Goal: Transaction & Acquisition: Purchase product/service

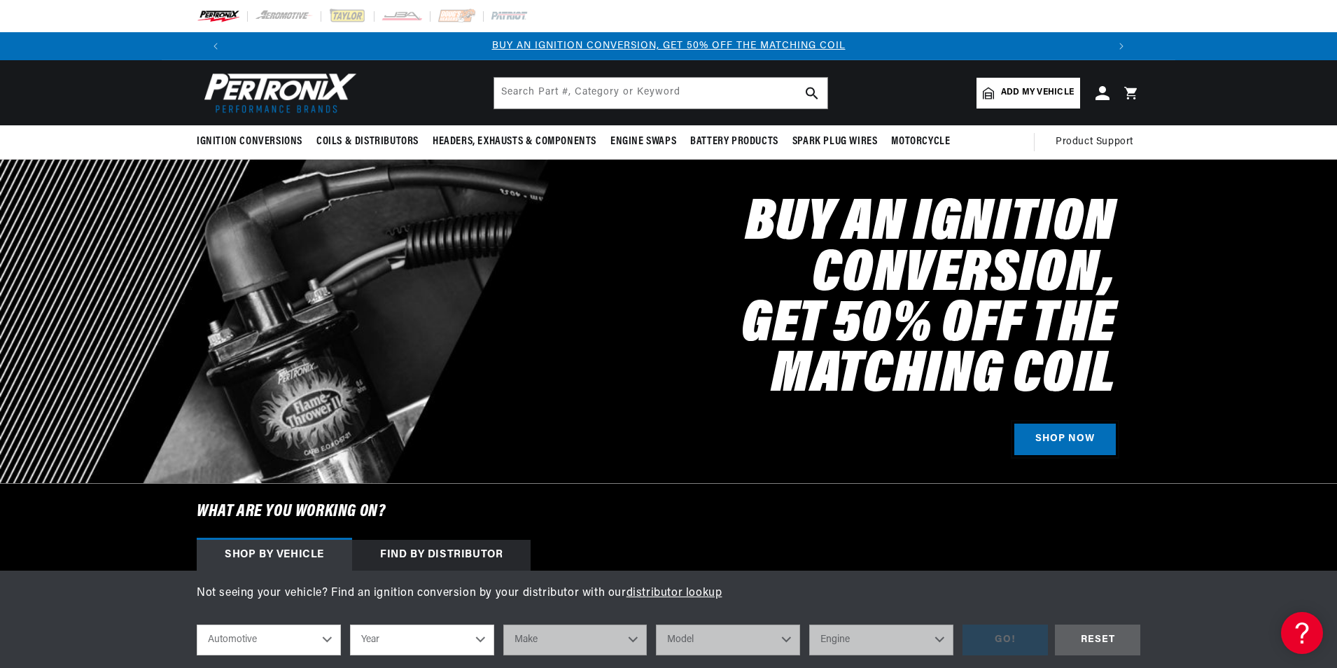
click at [1042, 430] on link "SHOP NOW" at bounding box center [1066, 440] width 102 height 32
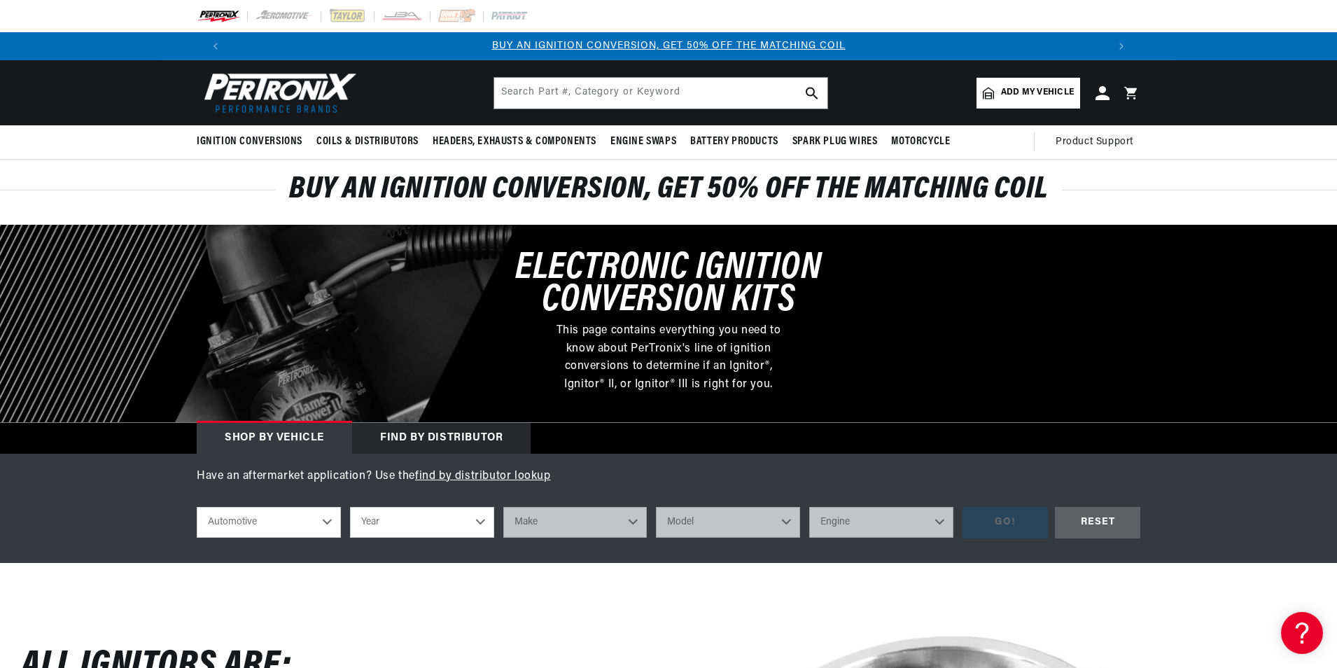
click at [494, 430] on div "Find by Distributor" at bounding box center [441, 438] width 179 height 31
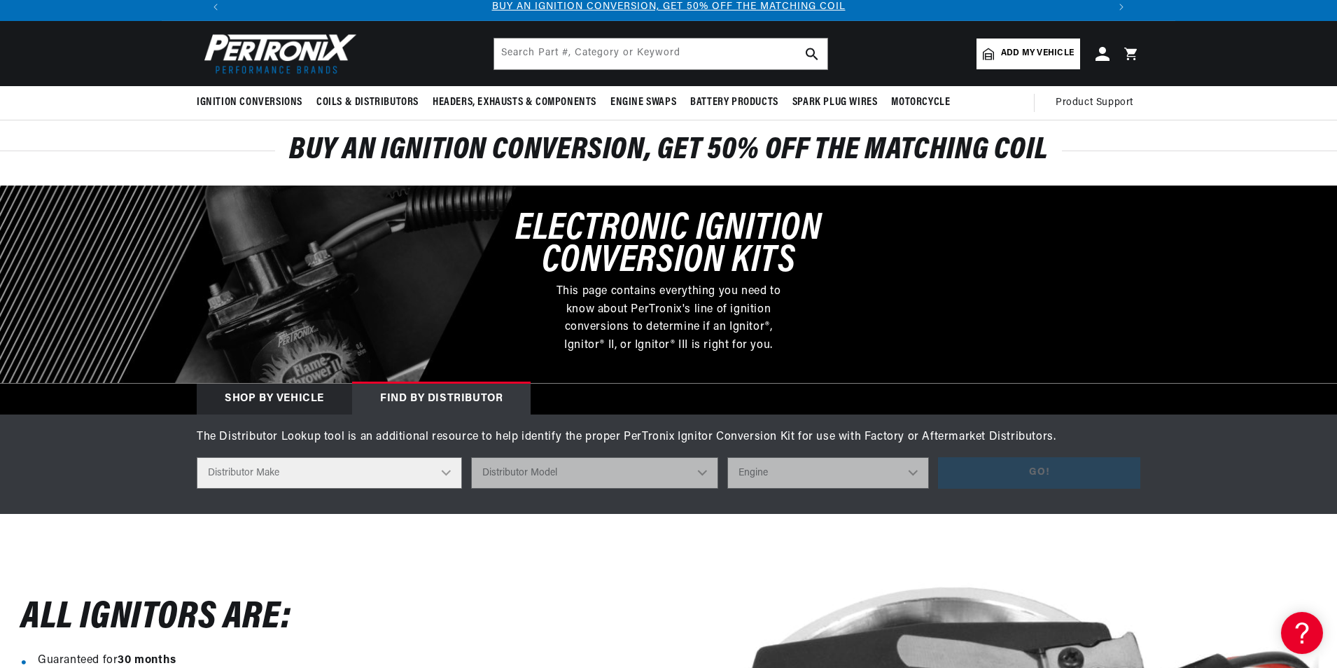
scroll to position [140, 0]
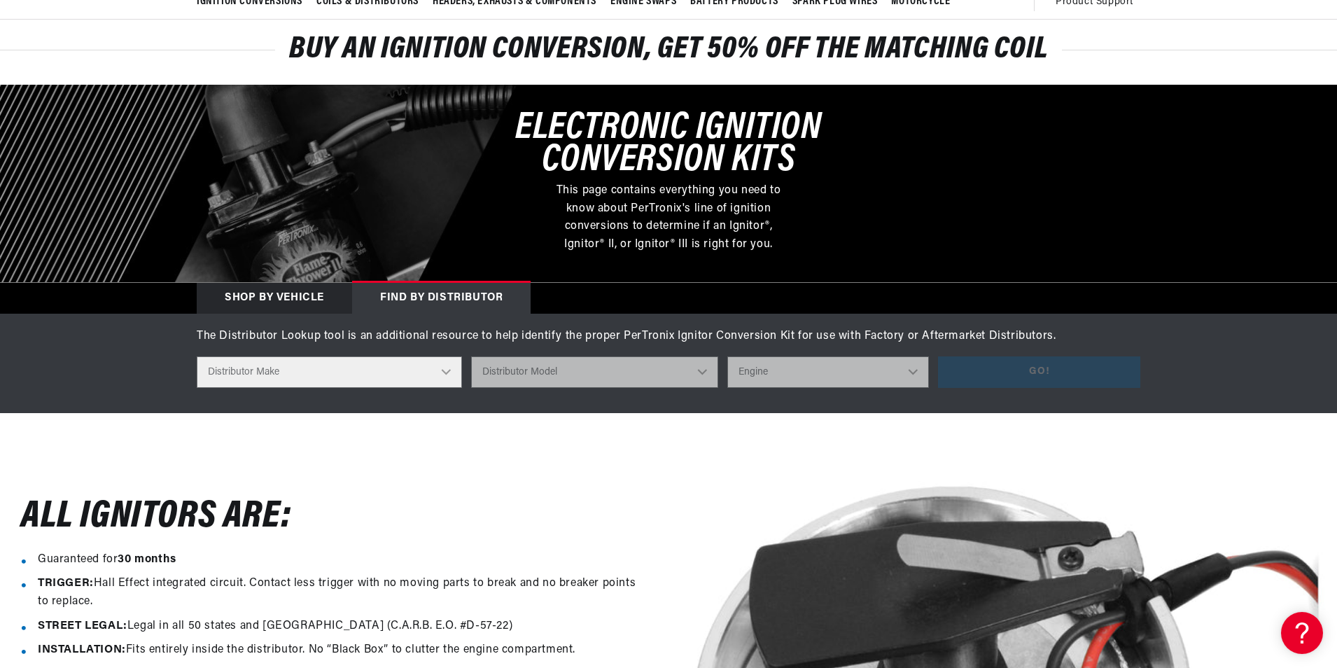
click at [423, 379] on select "Distributor Make Accel Aldon Autolite Bosch Century Chrysler Clark Colt Contine…" at bounding box center [329, 372] width 265 height 32
click at [445, 371] on select "Distributor Make Accel Aldon Autolite Bosch Century Chrysler Clark Colt Contine…" at bounding box center [329, 372] width 265 height 32
click at [431, 372] on select "Distributor Make Accel Aldon Autolite Bosch Century Chrysler Clark Colt Contine…" at bounding box center [329, 372] width 265 height 32
select select "Prestolite"
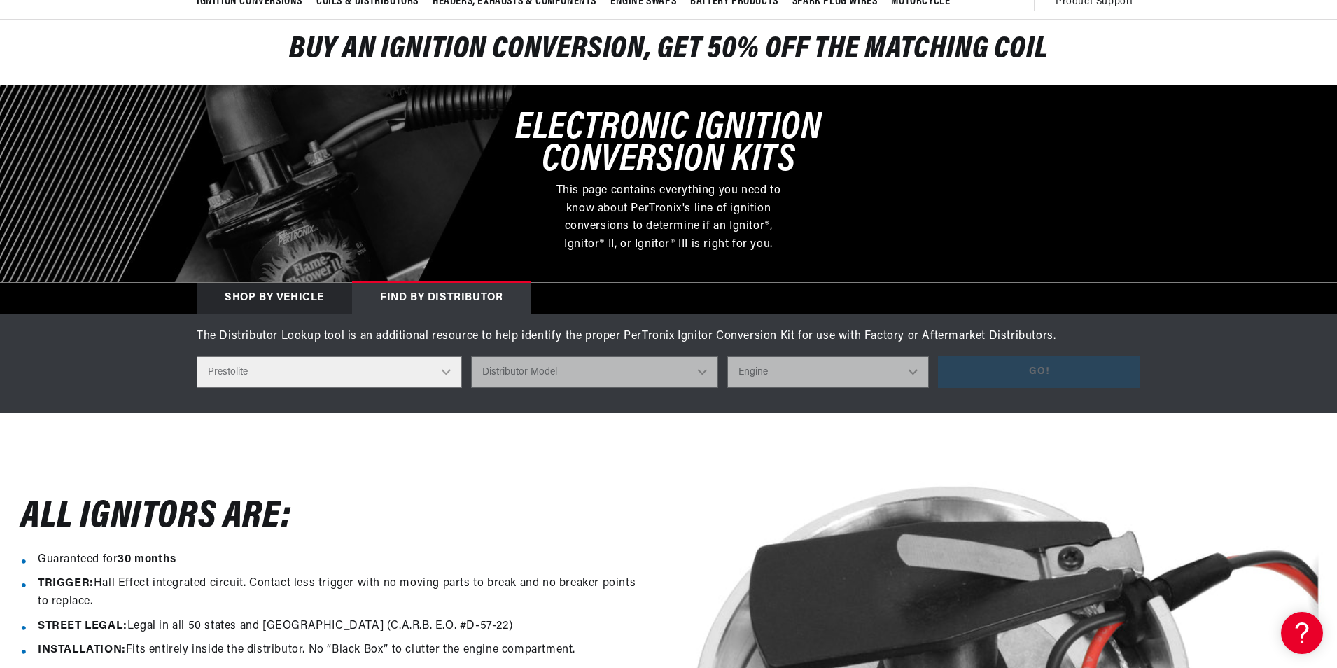
click at [197, 356] on select "Distributor Make Accel Aldon Autolite Bosch Century Chrysler Clark Colt Contine…" at bounding box center [329, 372] width 265 height 32
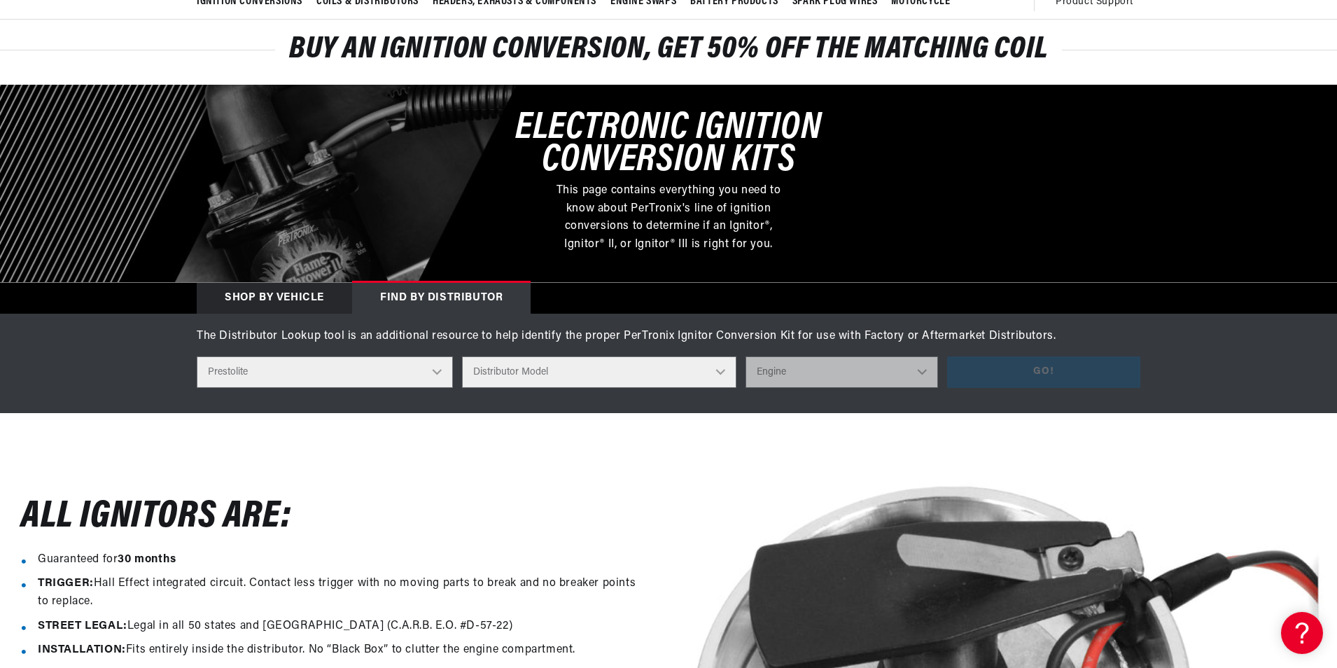
click at [584, 375] on select "Distributor Model 980902 981080 982320 107298 C91 491348-C91 IAD-4008 IAD-4012 …" at bounding box center [599, 372] width 274 height 32
select select "IAD-6004-2N"
click at [473, 356] on select "Distributor Model 980902 981080 982320 107298 C91 491348-C91 IAD-4008 IAD-4012 …" at bounding box center [599, 372] width 274 height 32
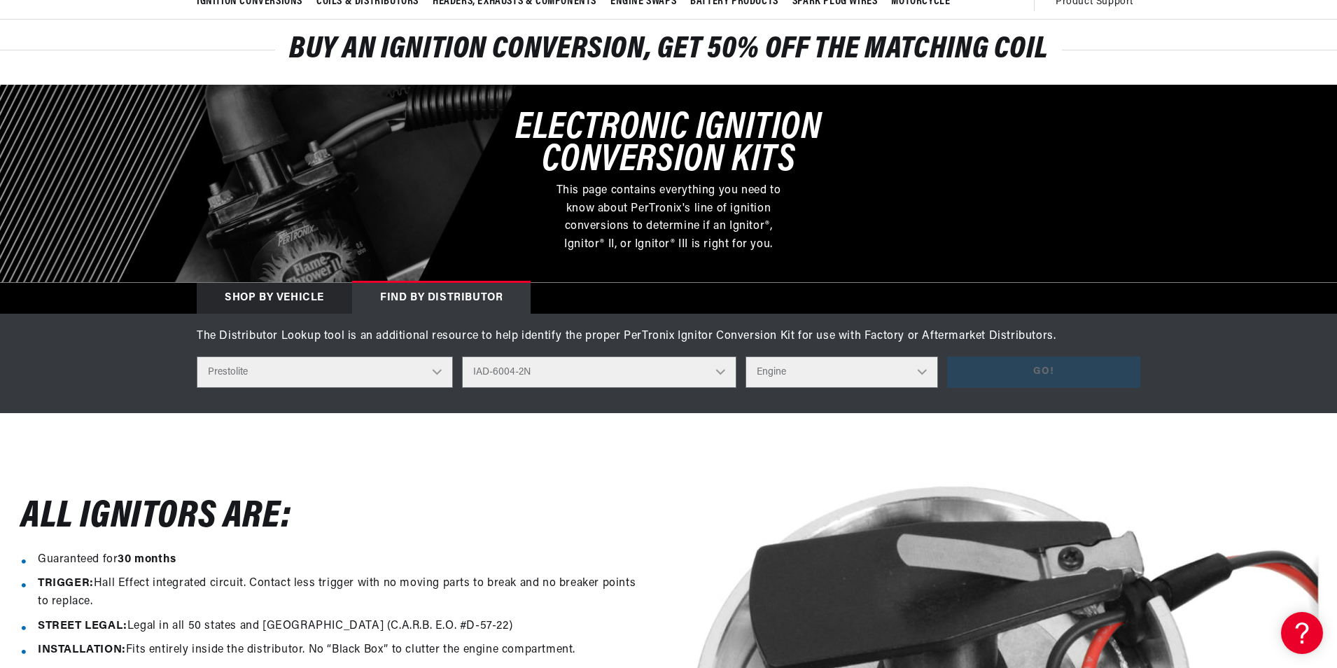
click at [893, 379] on select "Engine 4" at bounding box center [842, 372] width 193 height 32
select select "4"
click at [746, 356] on select "Engine 4" at bounding box center [842, 372] width 193 height 32
click at [984, 370] on button "Go!" at bounding box center [1043, 372] width 193 height 32
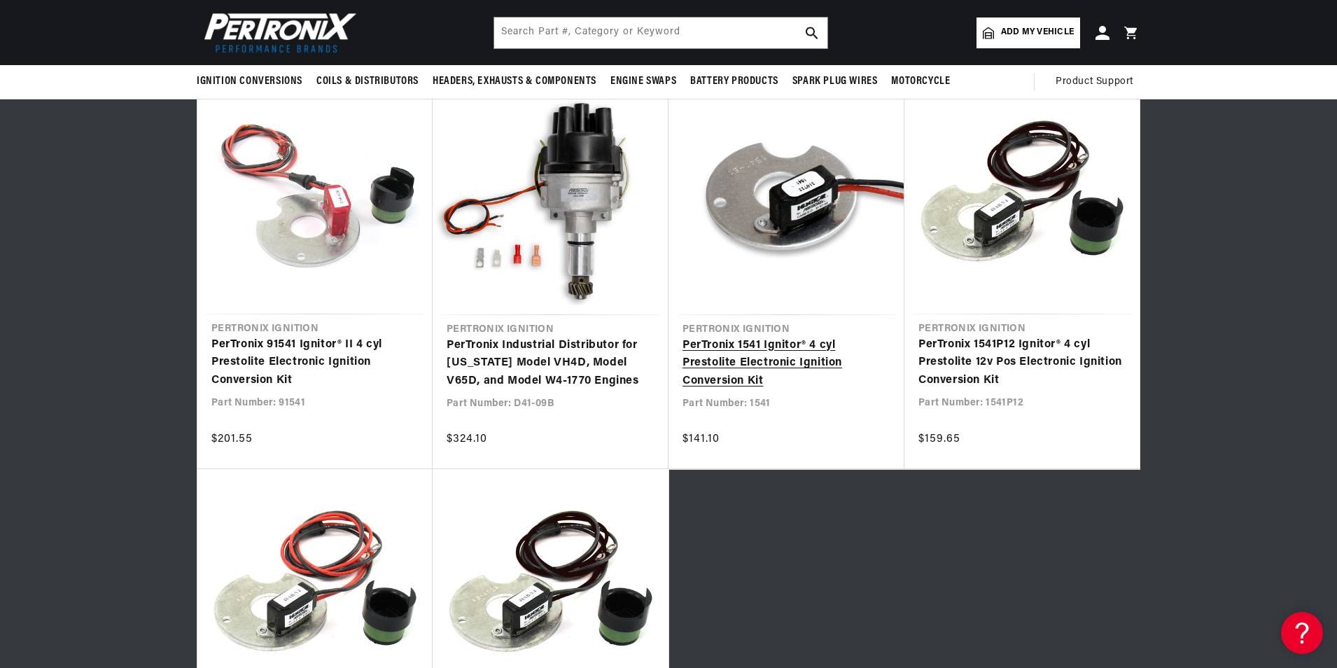
scroll to position [0, 0]
click at [775, 347] on link "PerTronix 1541 Ignitor® 4 cyl Prestolite Electronic Ignition Conversion Kit" at bounding box center [787, 364] width 208 height 54
click at [783, 342] on link "PerTronix 1541 Ignitor® 4 cyl Prestolite Electronic Ignition Conversion Kit" at bounding box center [787, 364] width 208 height 54
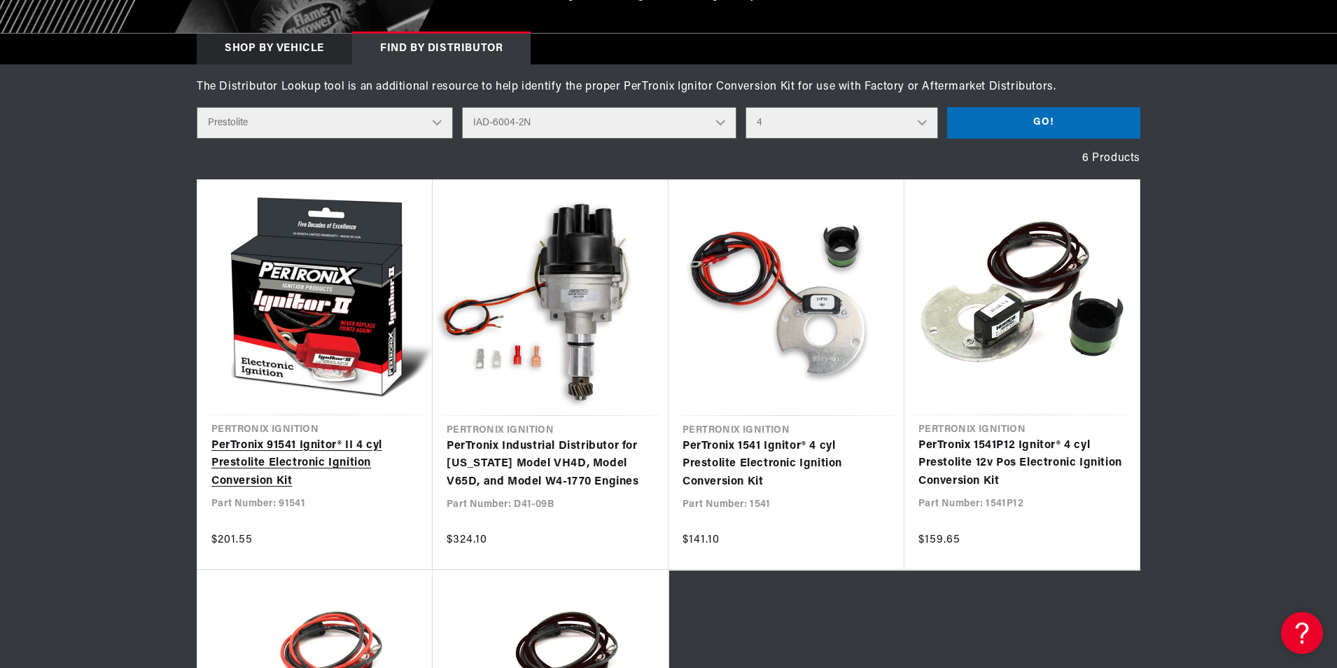
scroll to position [420, 0]
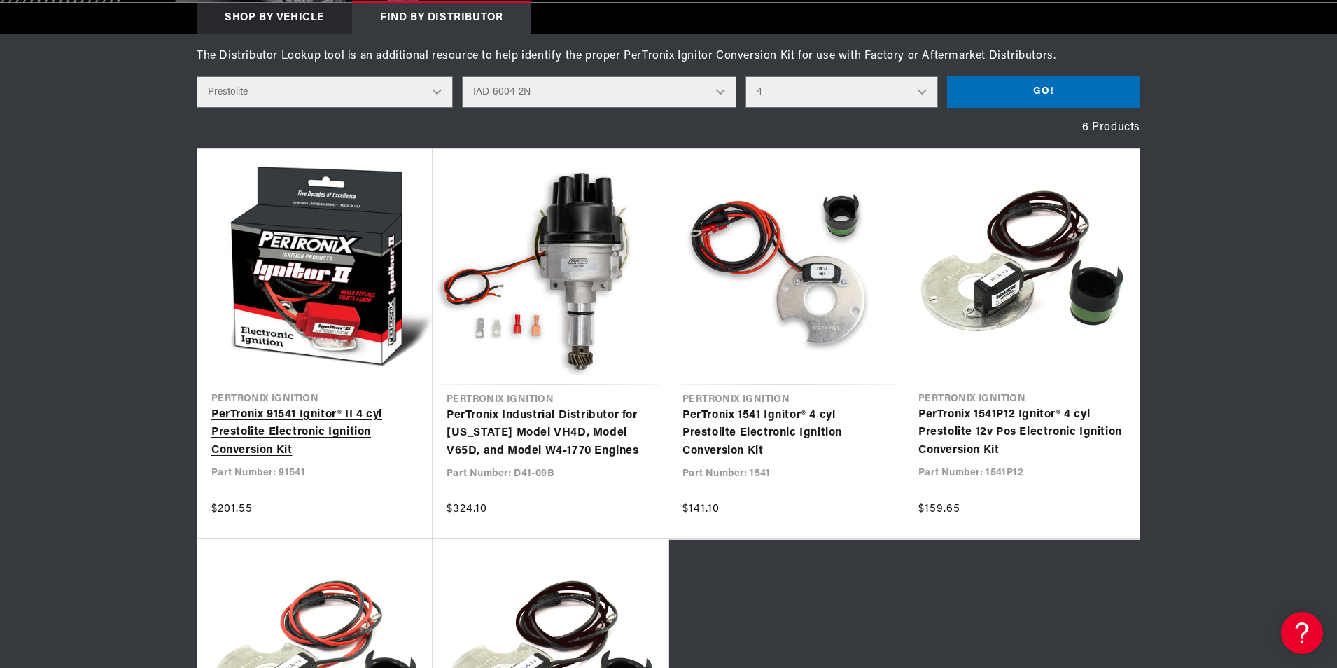
click at [320, 424] on link "PerTronix 91541 Ignitor® II 4 cyl Prestolite Electronic Ignition Conversion Kit" at bounding box center [314, 433] width 207 height 54
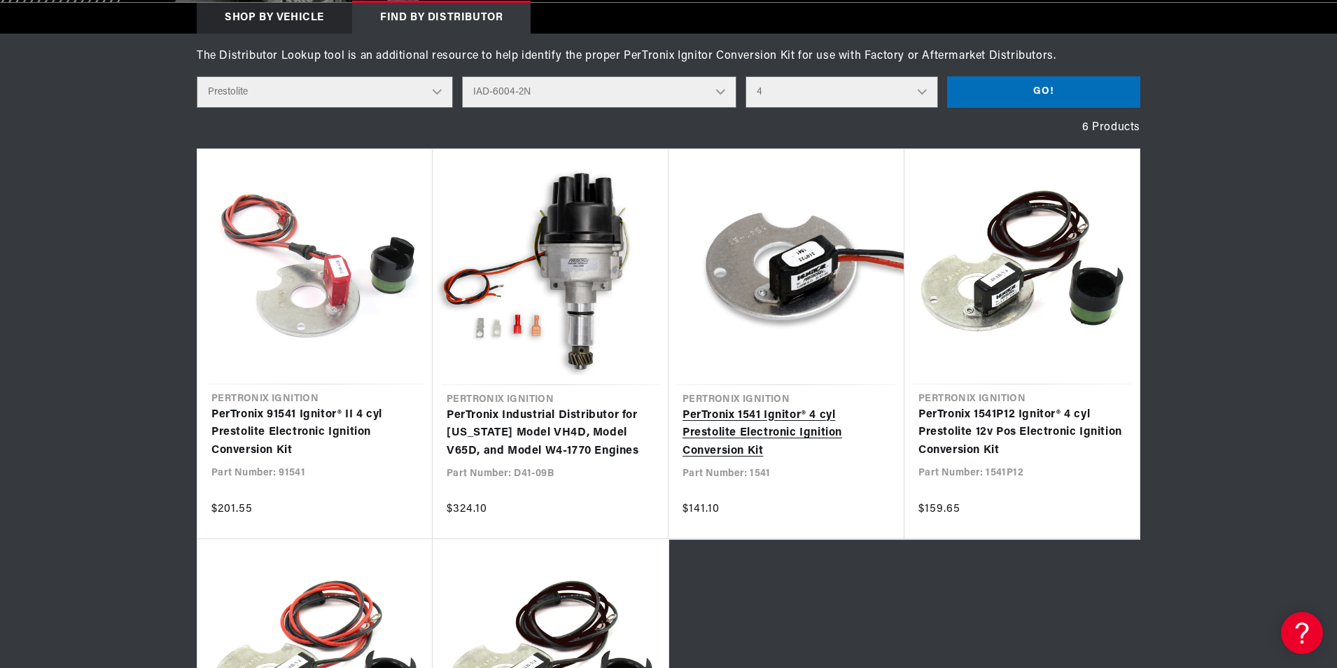
scroll to position [0, 1749]
click at [783, 417] on link "PerTronix 1541 Ignitor® 4 cyl Prestolite Electronic Ignition Conversion Kit" at bounding box center [787, 434] width 208 height 54
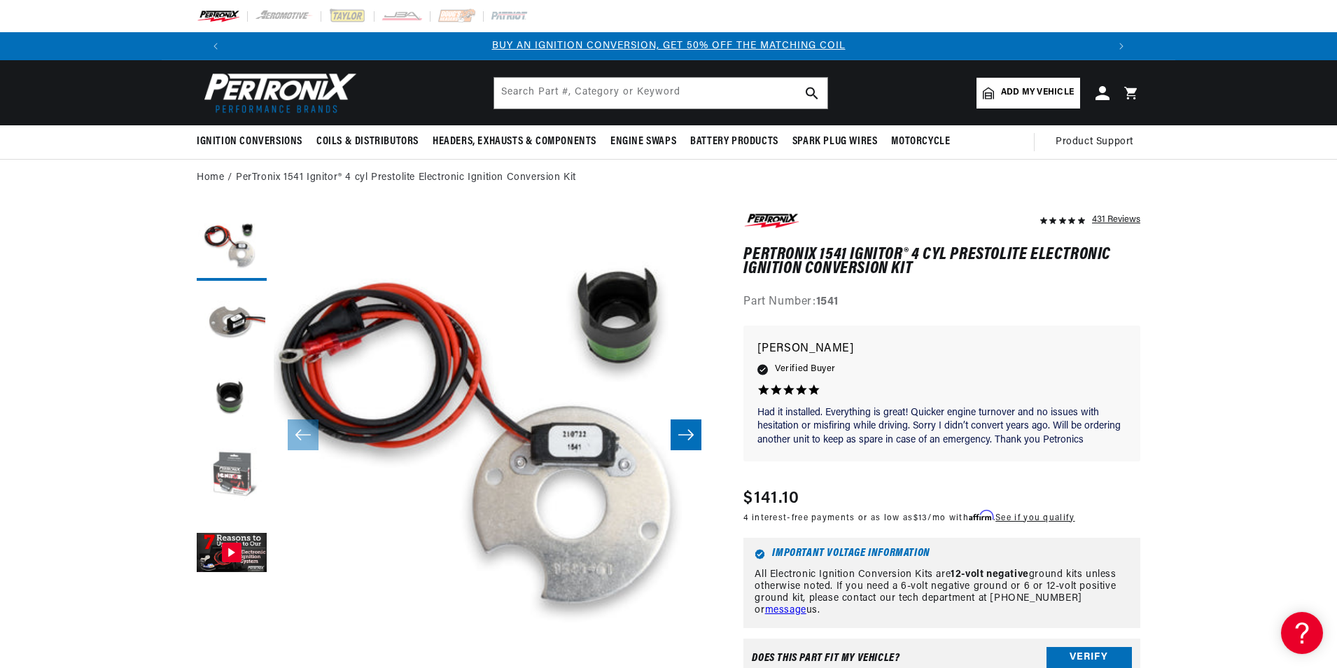
click at [246, 484] on button "Load image 4 in gallery view" at bounding box center [232, 477] width 70 height 70
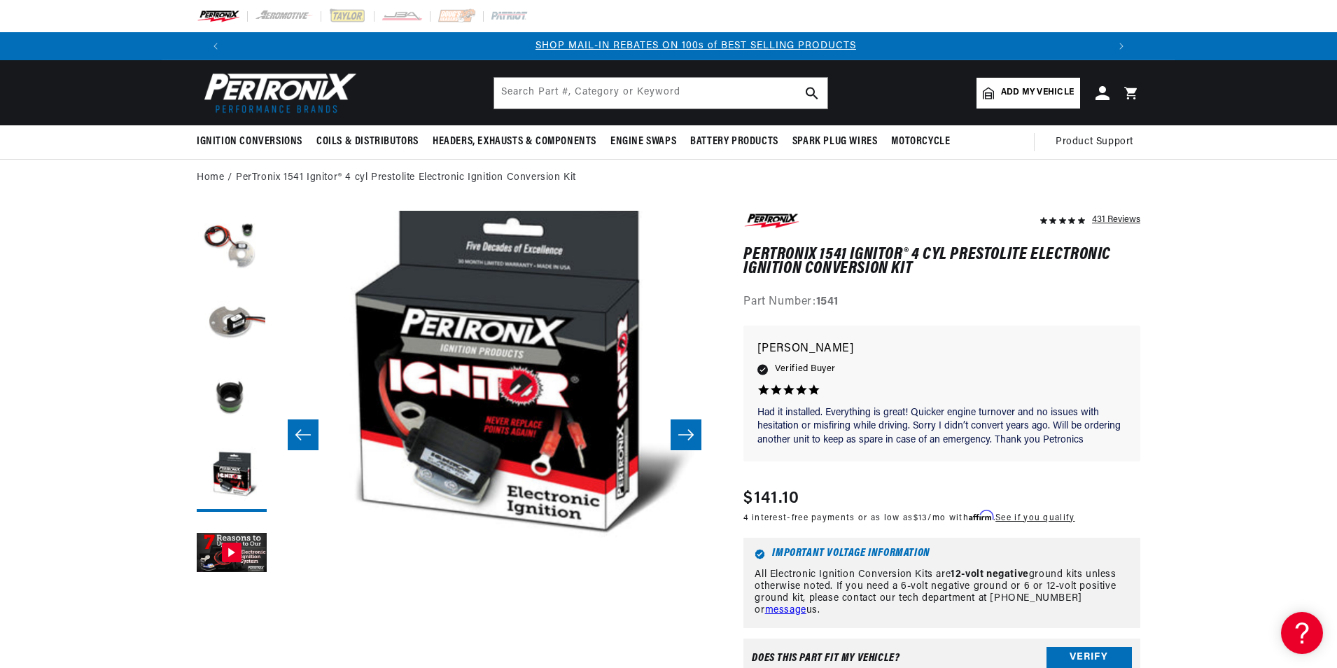
scroll to position [0, 875]
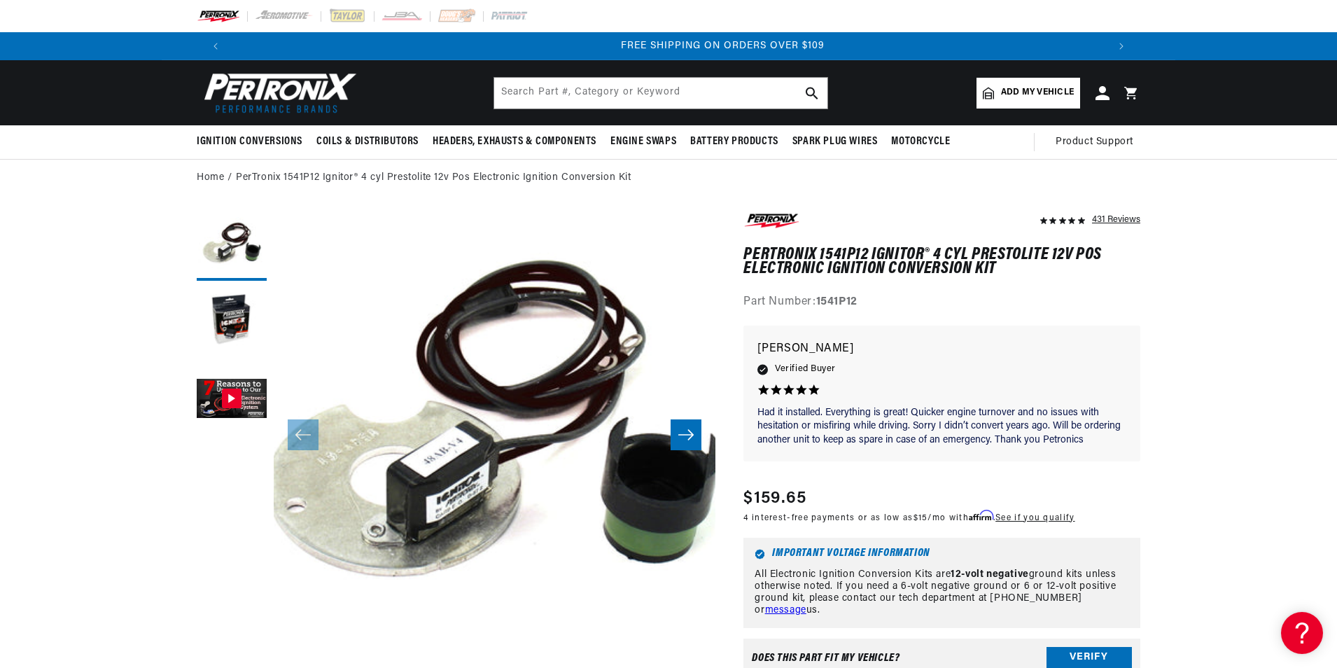
scroll to position [0, 1749]
click at [223, 316] on button "Load image 2 in gallery view" at bounding box center [232, 323] width 70 height 70
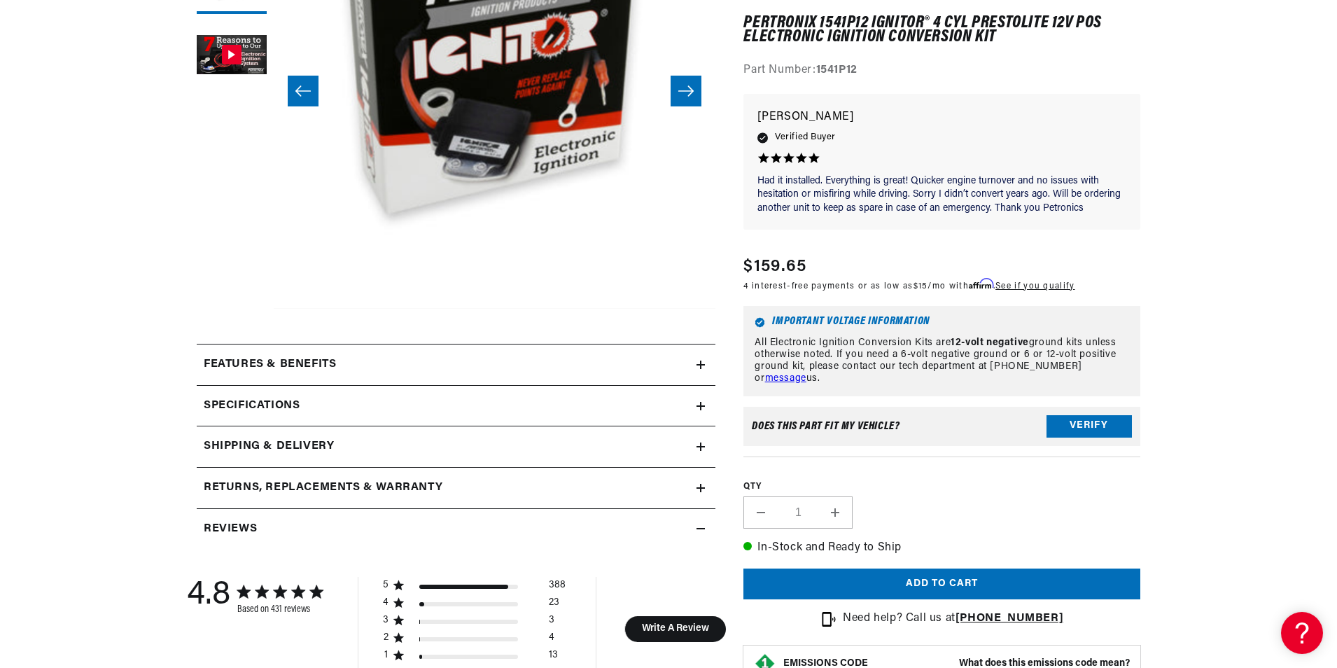
scroll to position [420, 0]
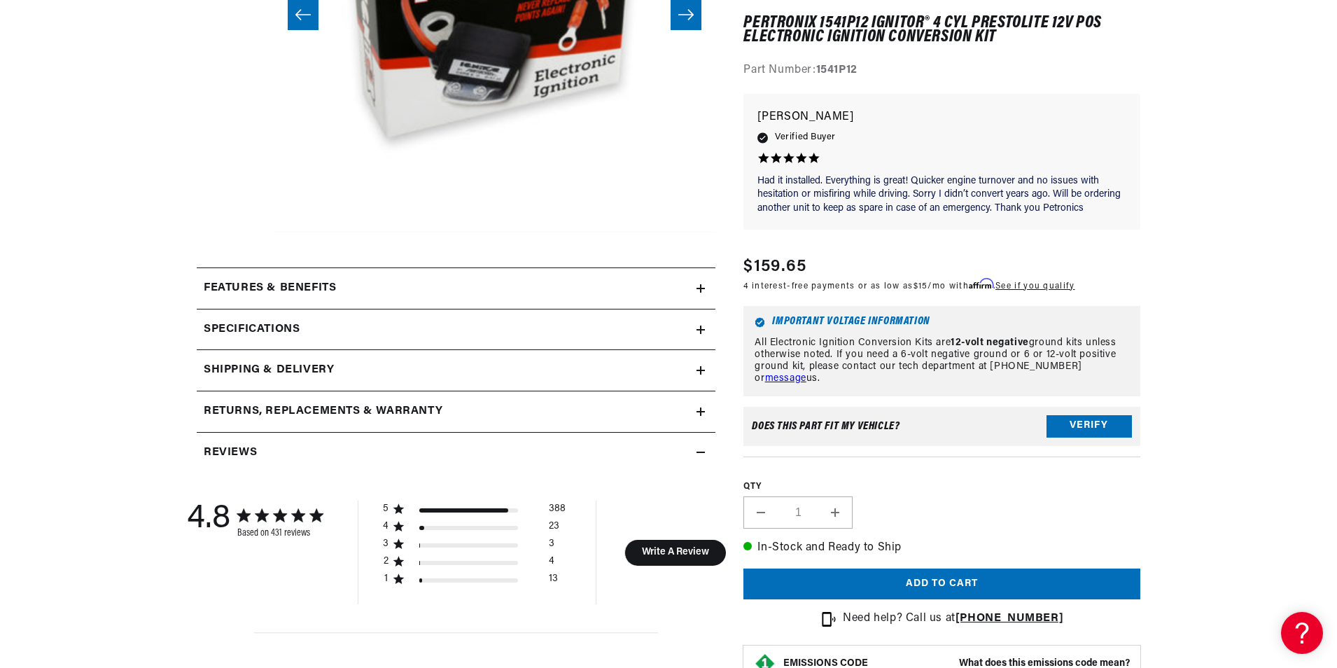
click at [690, 287] on div "Features & Benefits" at bounding box center [447, 288] width 500 height 18
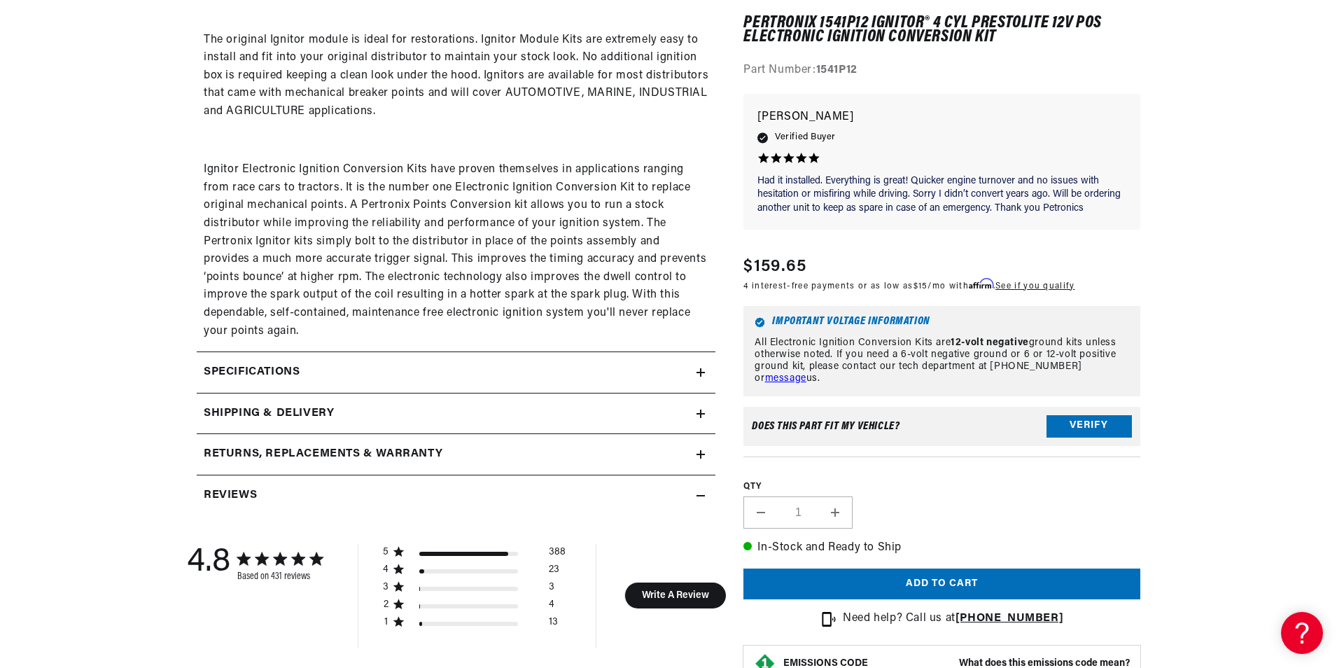
scroll to position [0, 0]
click at [708, 374] on summary "Specifications" at bounding box center [456, 372] width 519 height 41
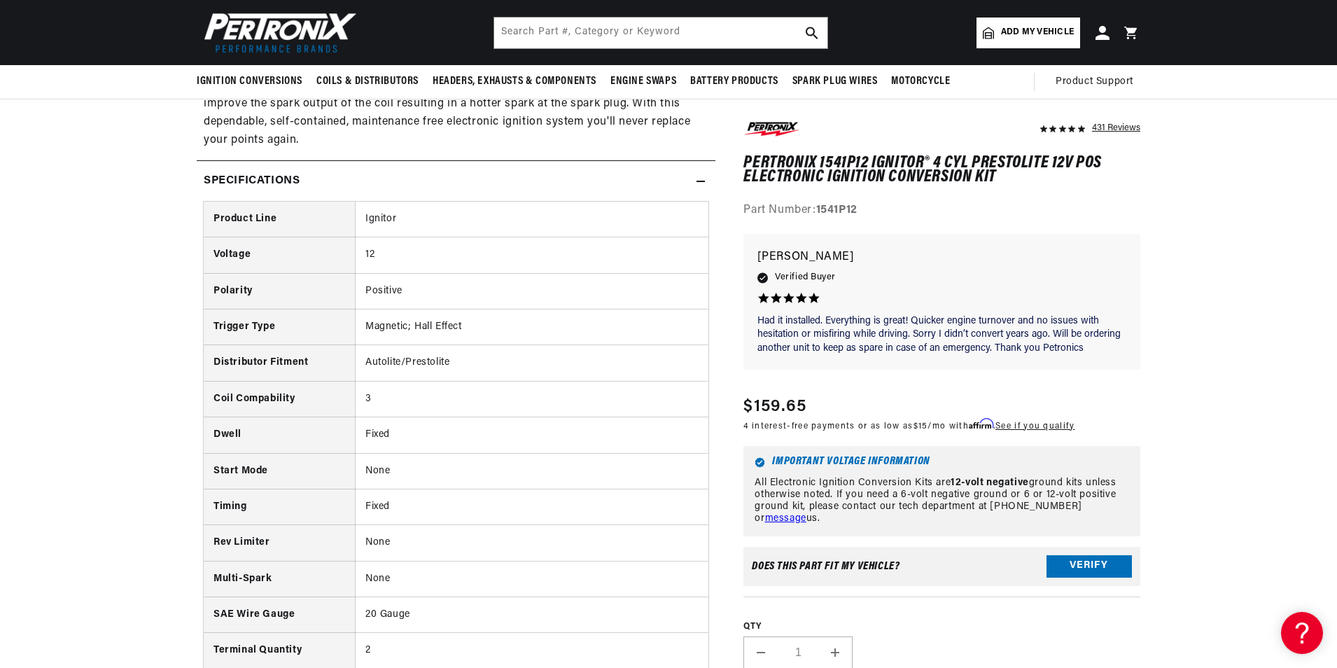
scroll to position [910, 0]
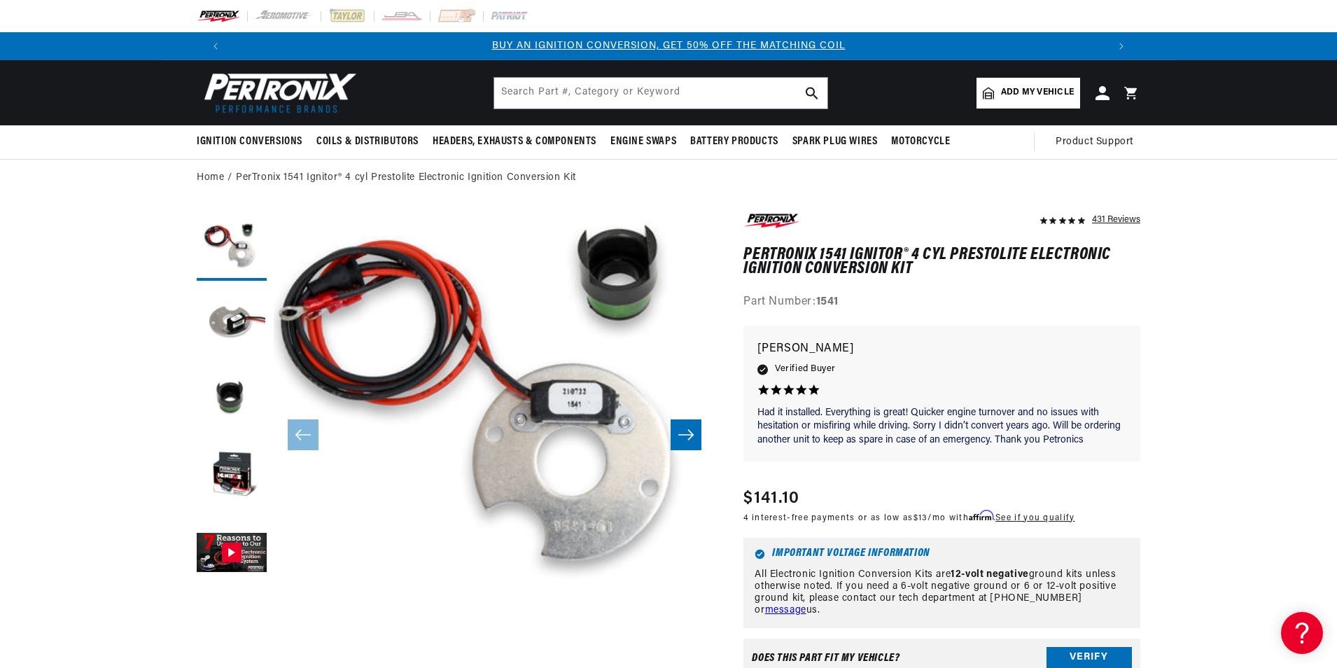
scroll to position [44, 0]
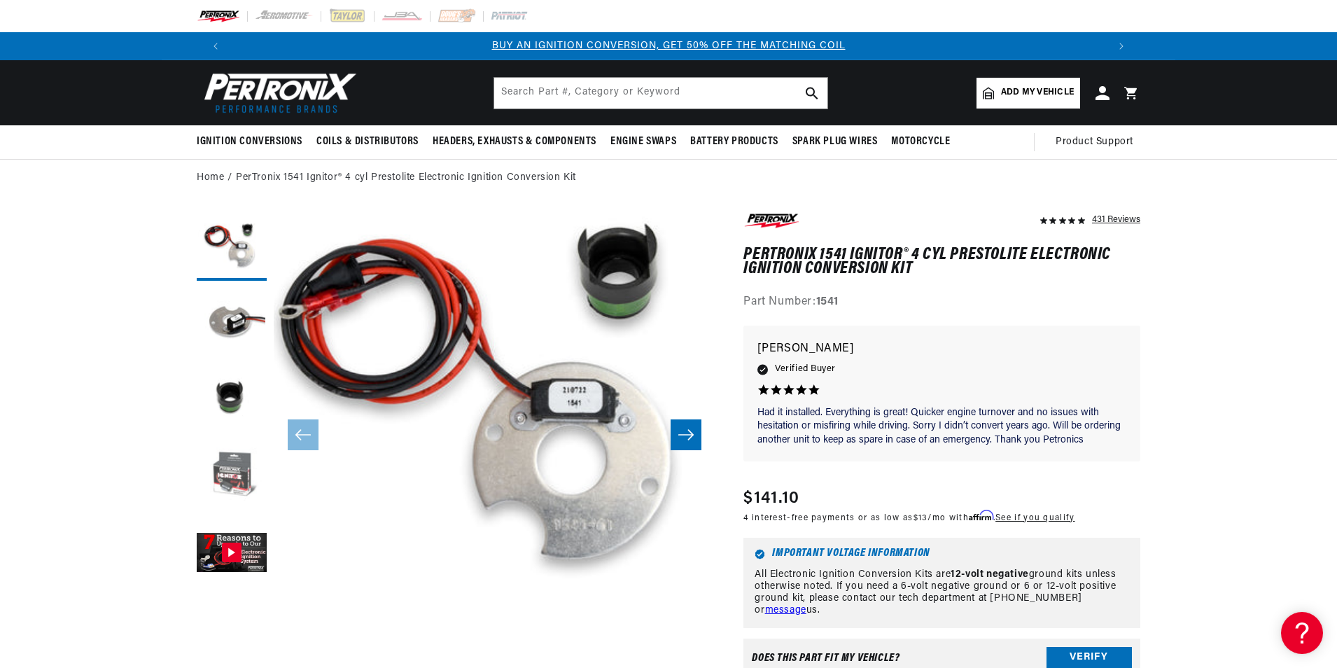
click at [236, 486] on button "Load image 4 in gallery view" at bounding box center [232, 477] width 70 height 70
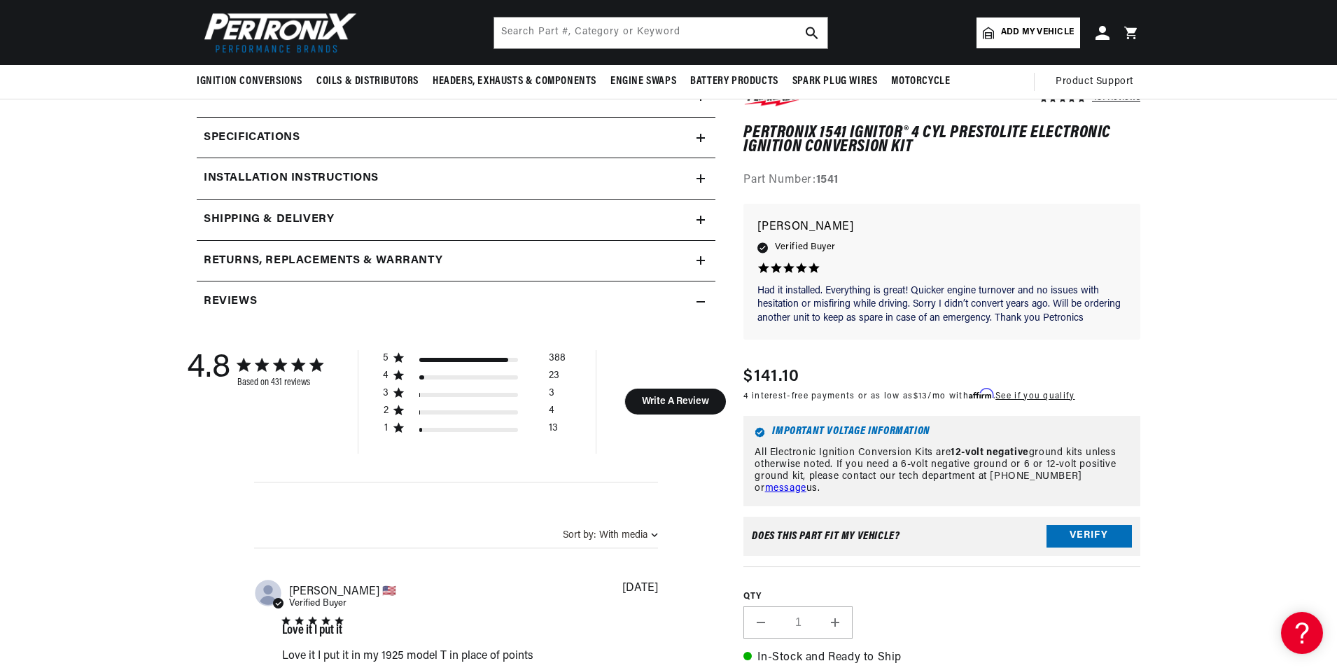
scroll to position [490, 0]
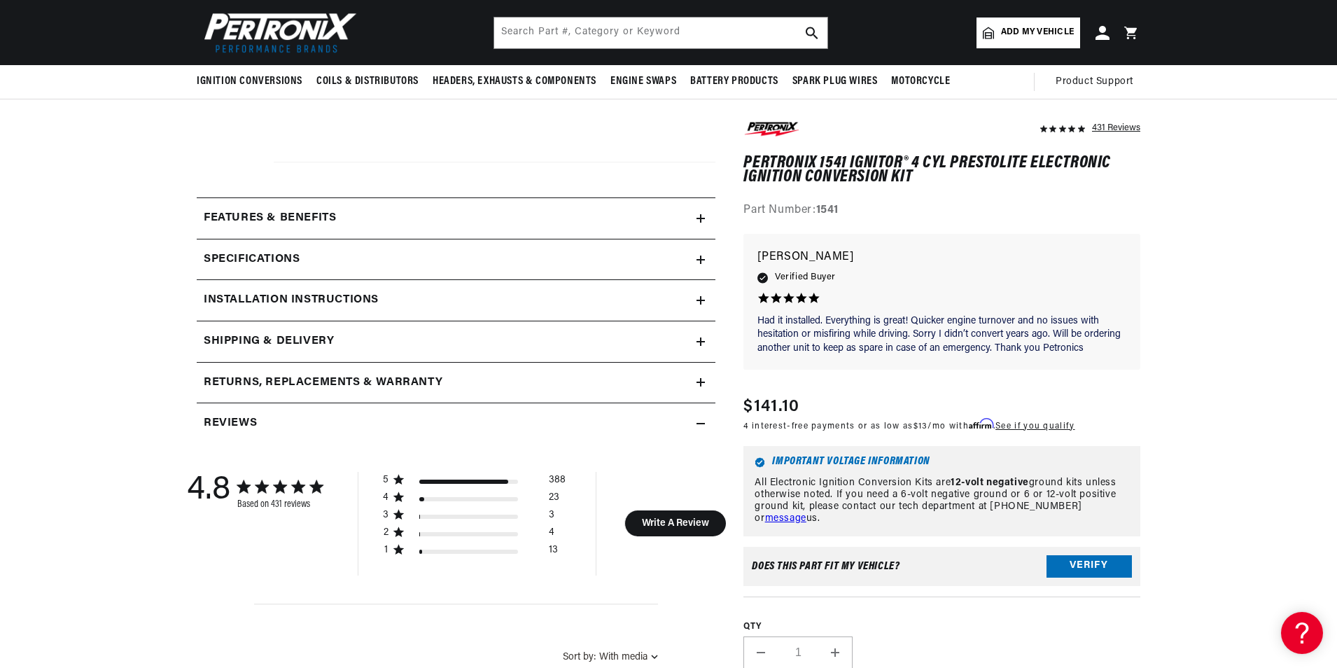
click at [697, 214] on icon at bounding box center [701, 218] width 8 height 8
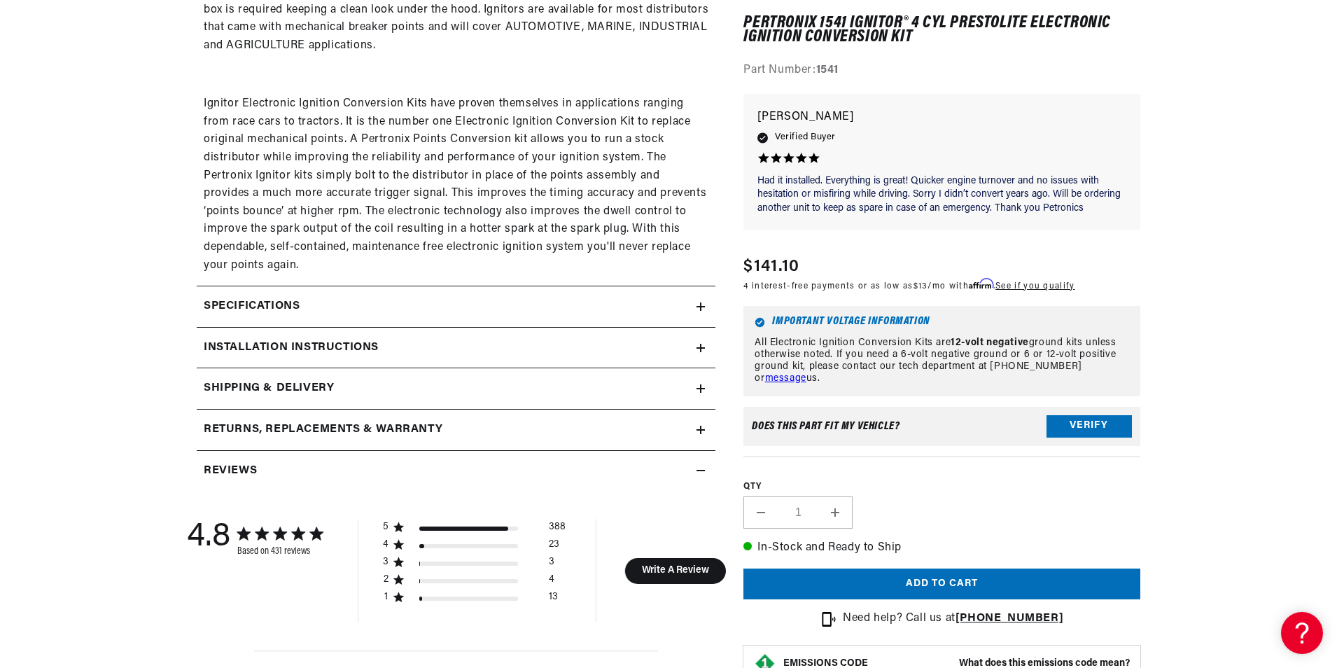
scroll to position [980, 0]
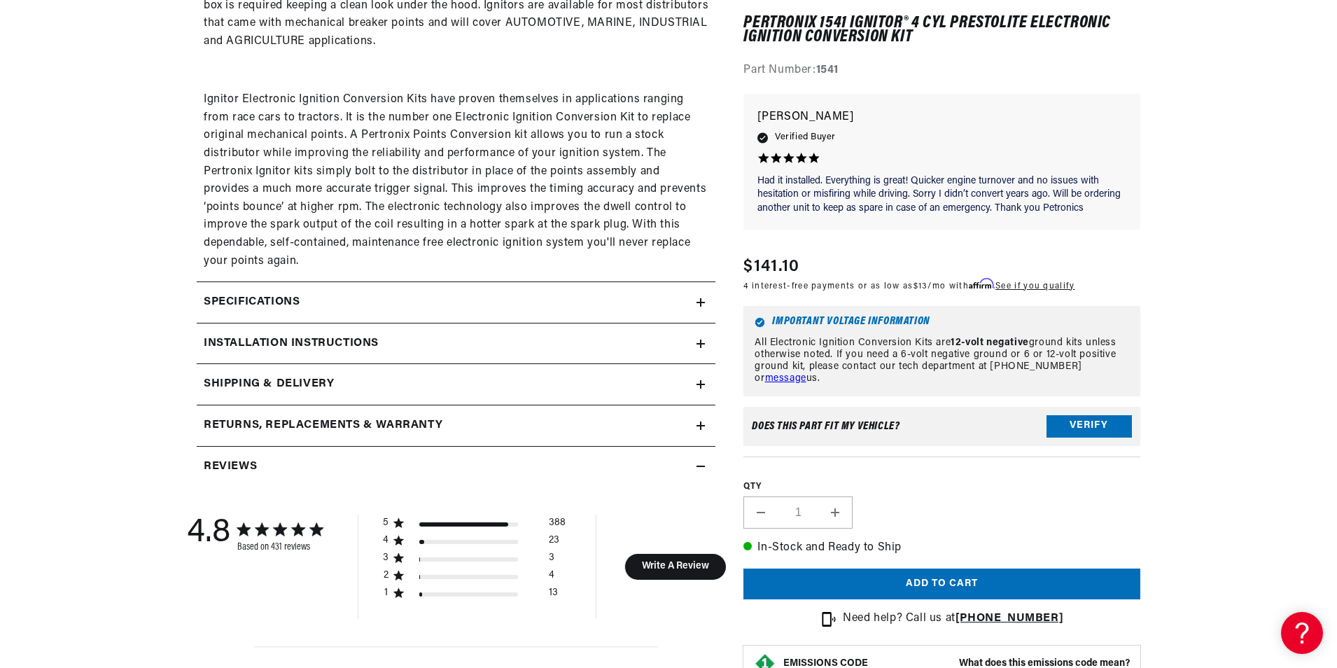
click at [695, 295] on div "Specifications" at bounding box center [447, 302] width 500 height 18
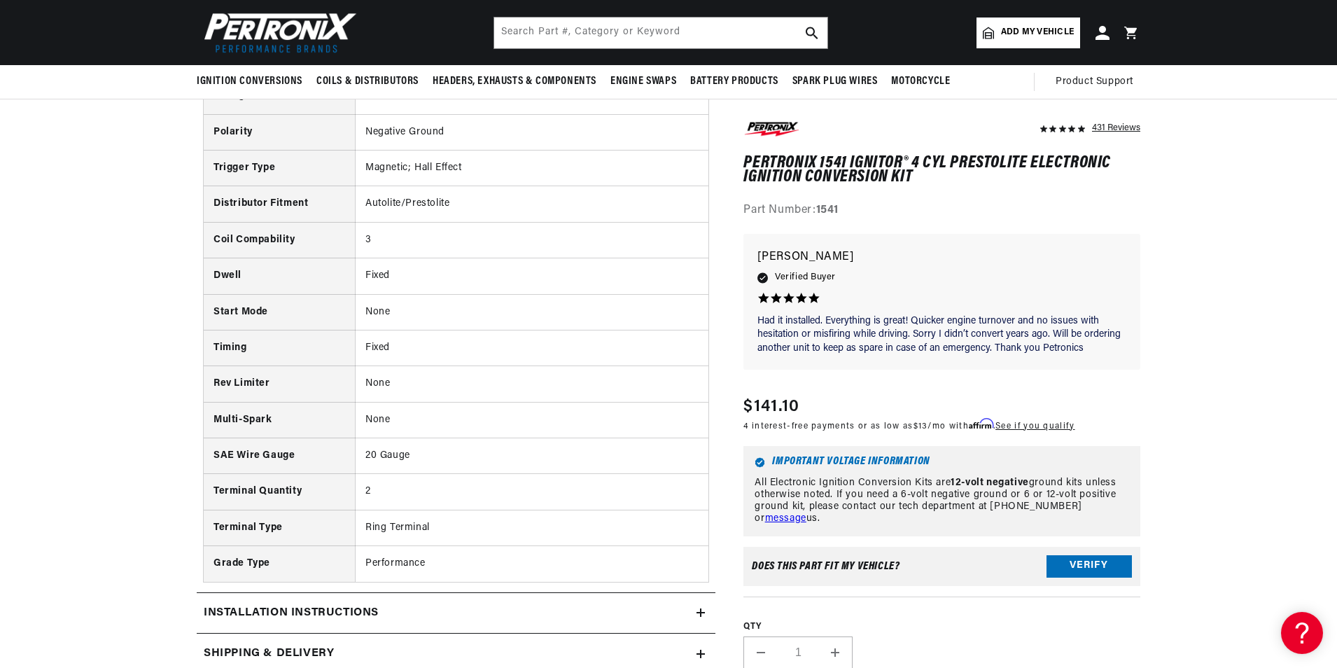
scroll to position [0, 0]
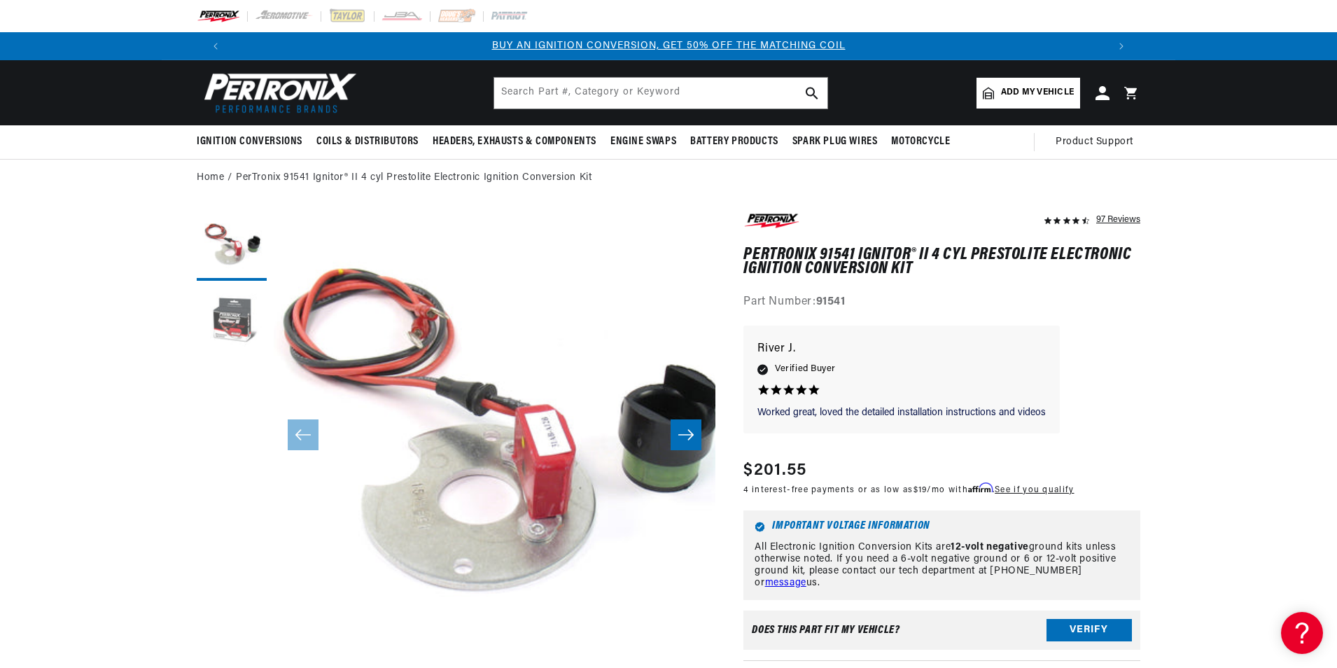
click at [226, 316] on button "Load image 2 in gallery view" at bounding box center [232, 323] width 70 height 70
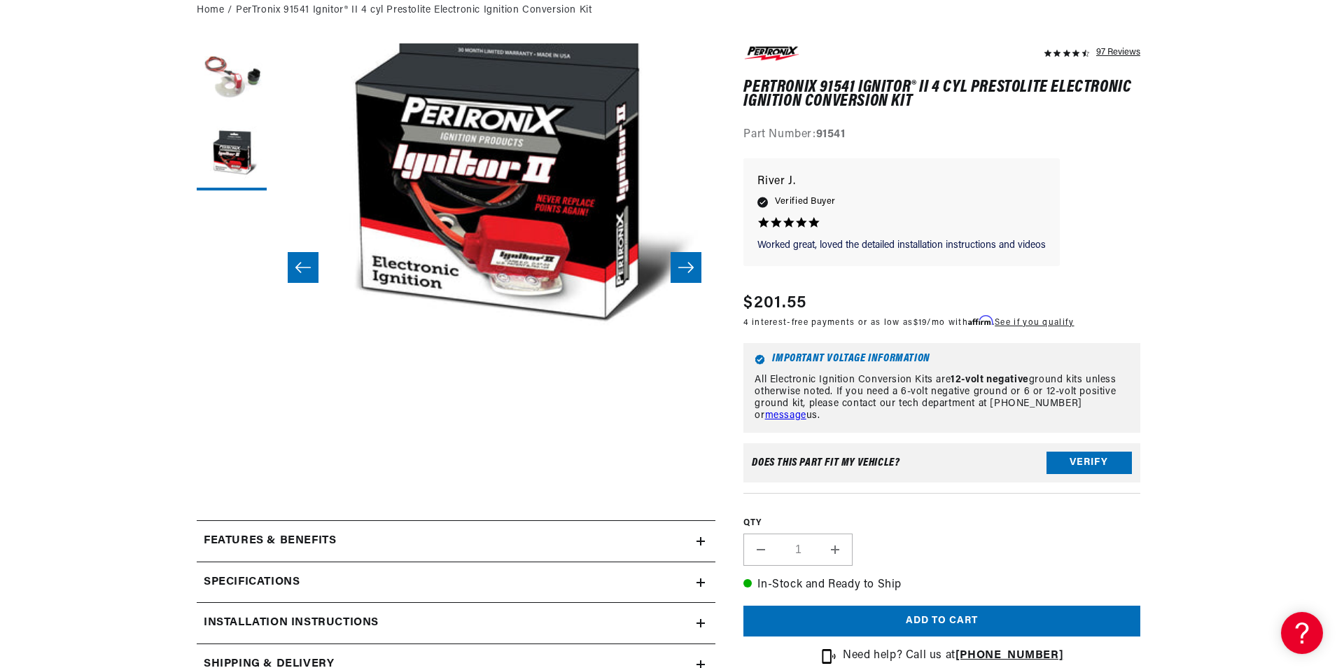
scroll to position [420, 0]
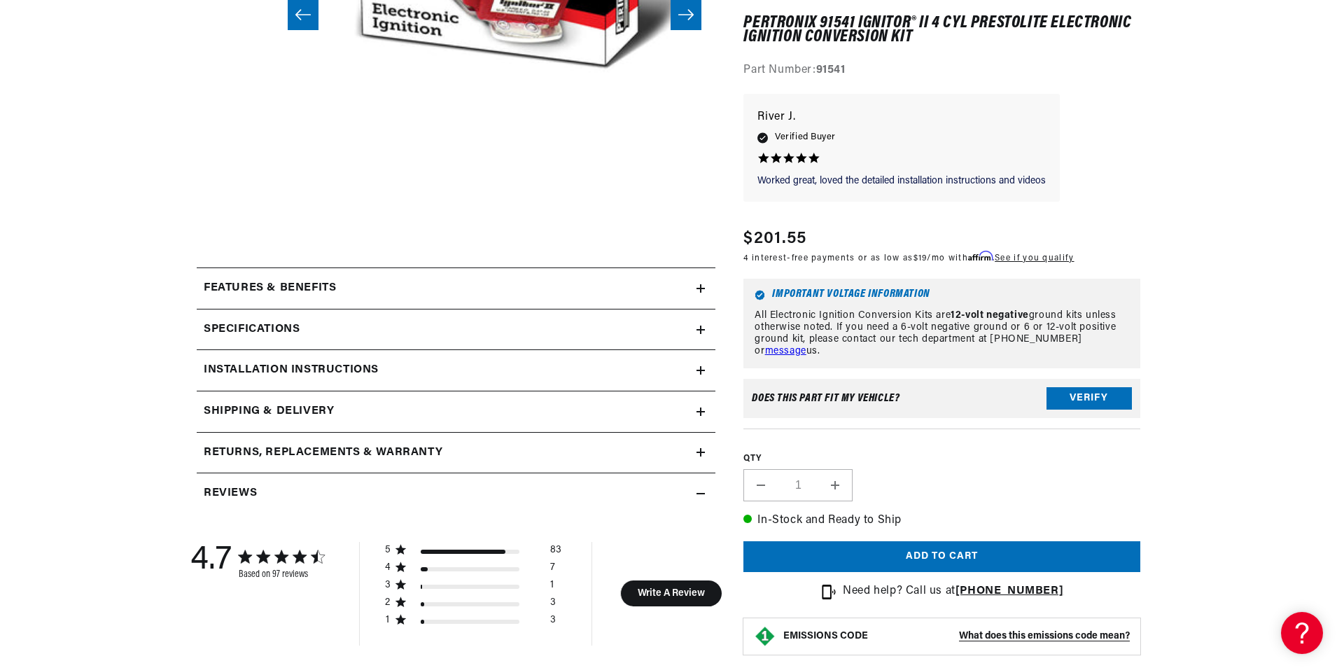
click at [706, 288] on summary "Features & Benefits" at bounding box center [456, 288] width 519 height 41
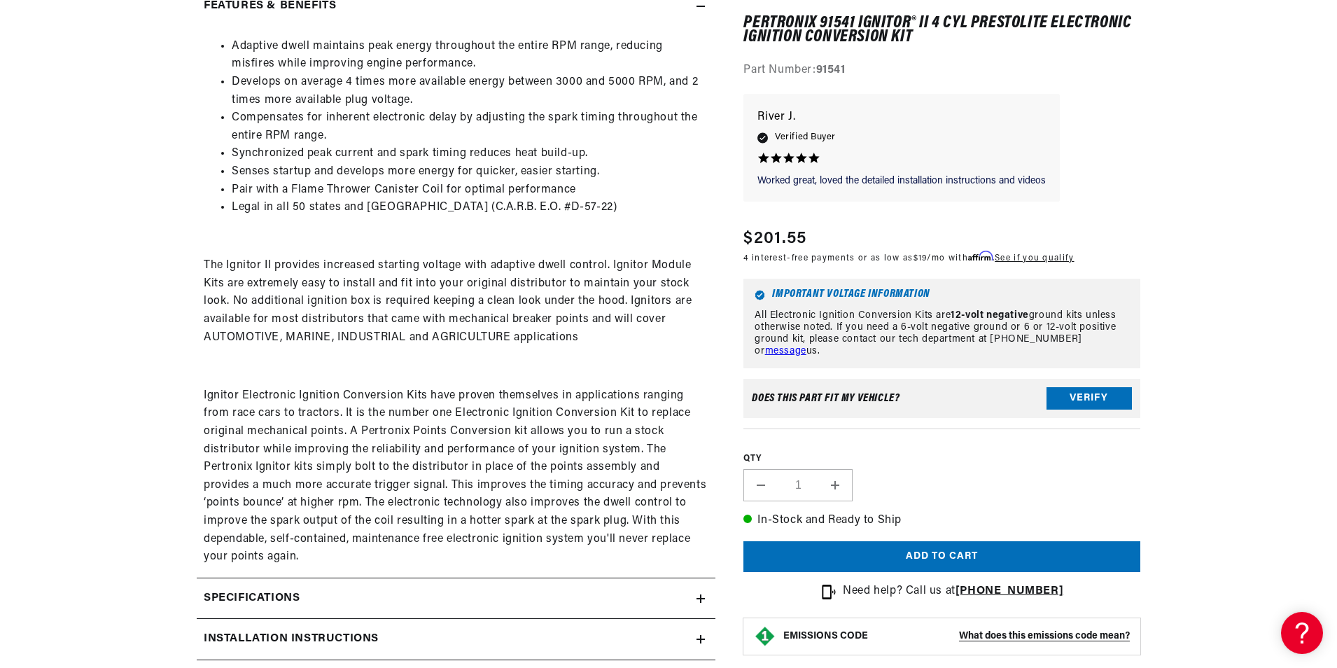
scroll to position [840, 0]
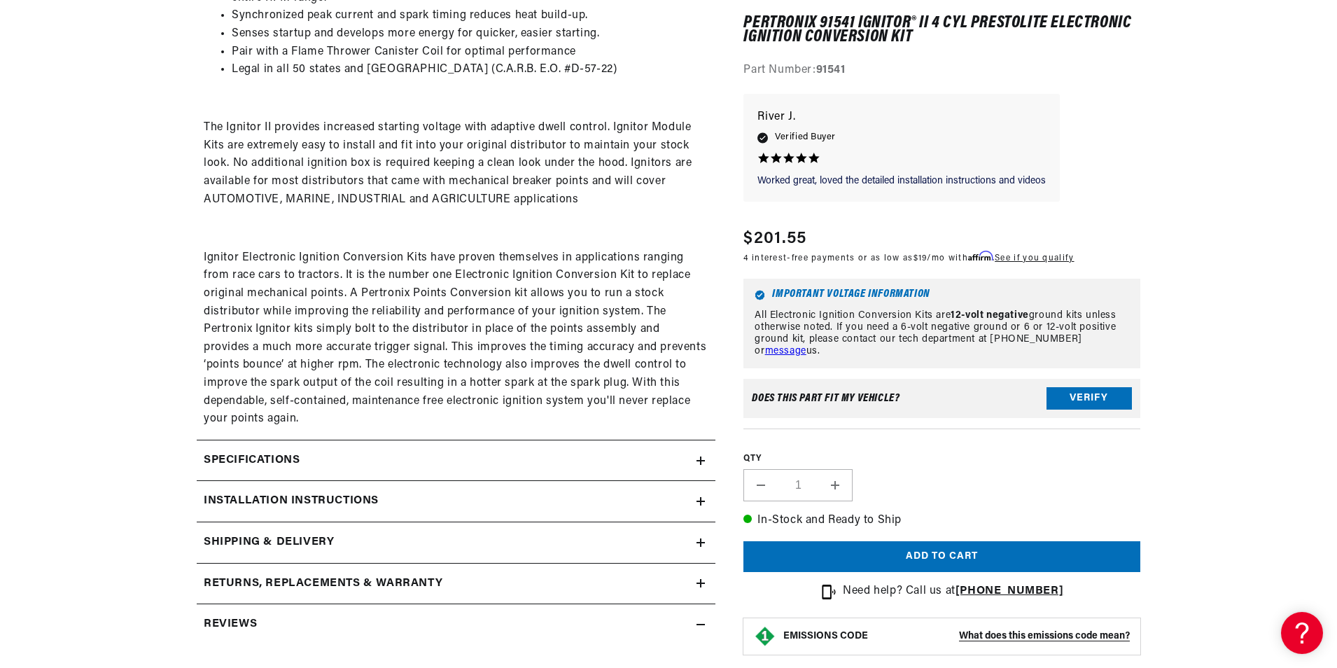
click at [707, 459] on summary "Specifications" at bounding box center [456, 460] width 519 height 41
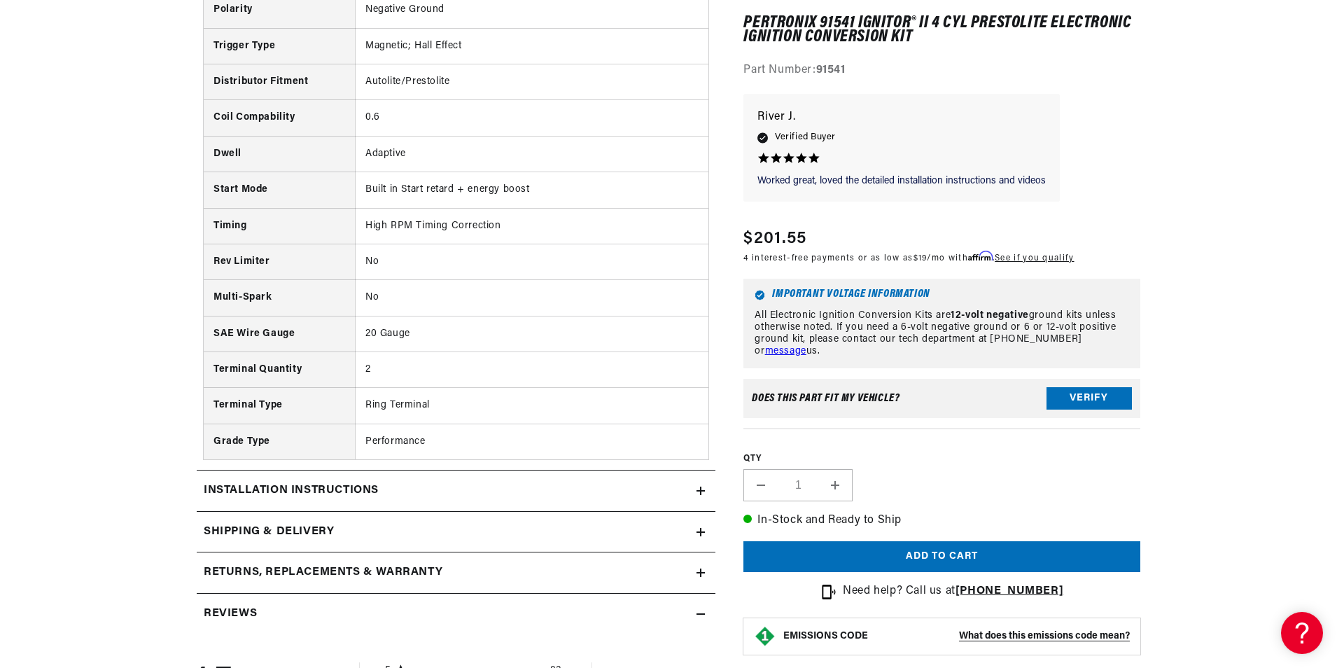
scroll to position [0, 0]
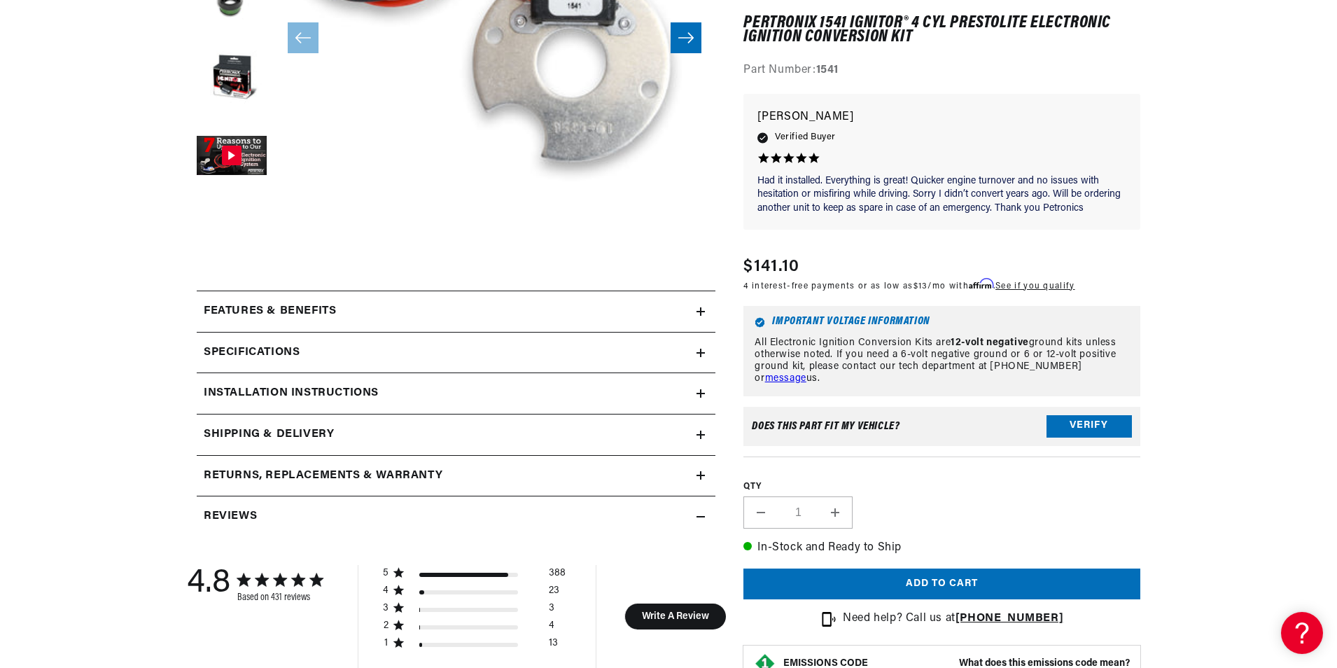
scroll to position [420, 0]
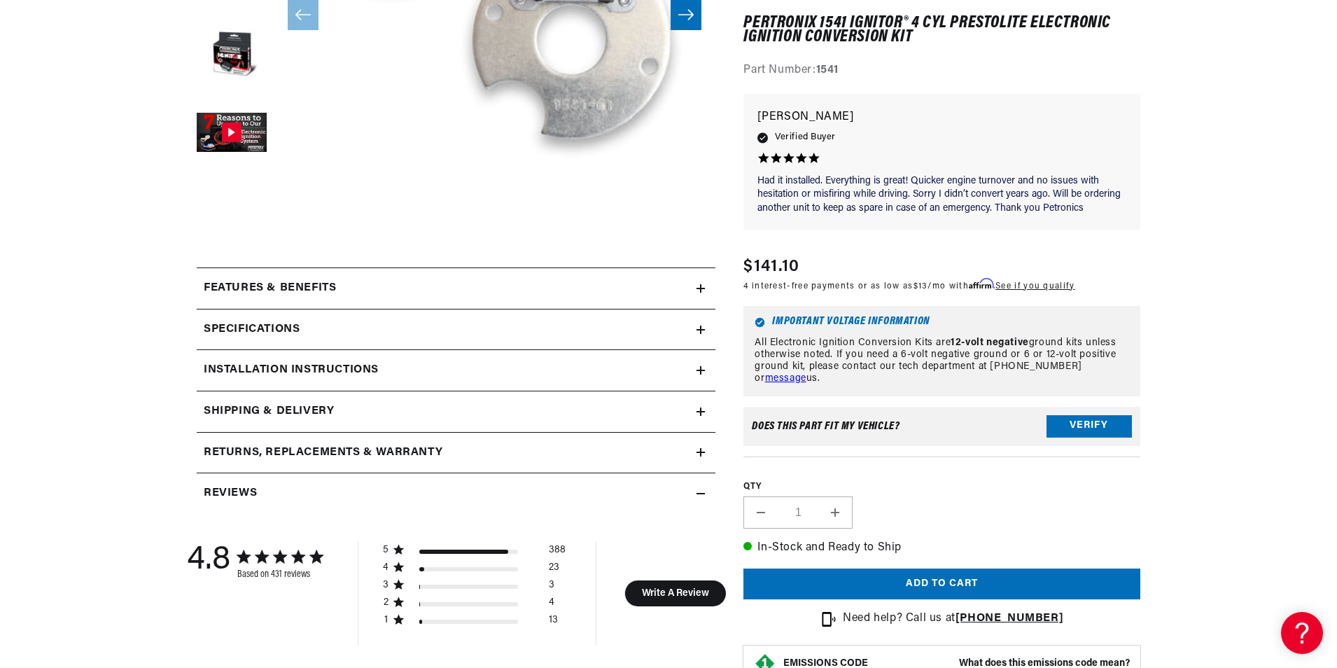
click at [694, 333] on div "Specifications" at bounding box center [447, 330] width 500 height 18
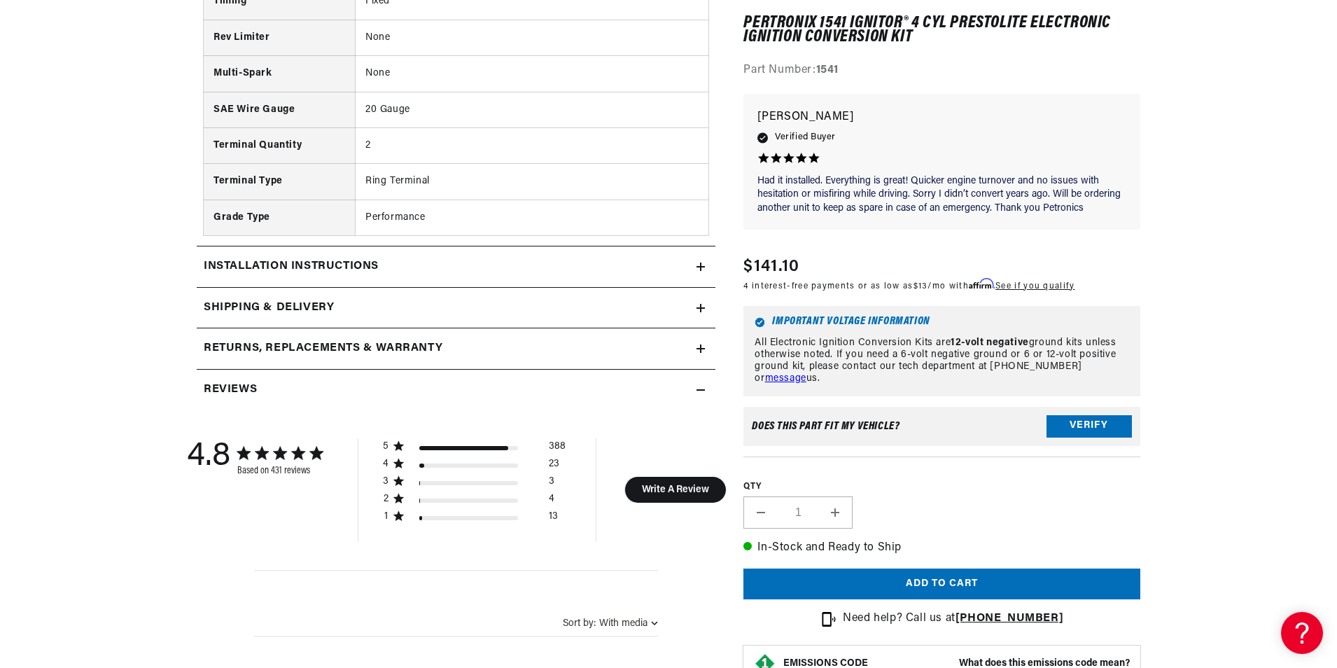
scroll to position [1120, 0]
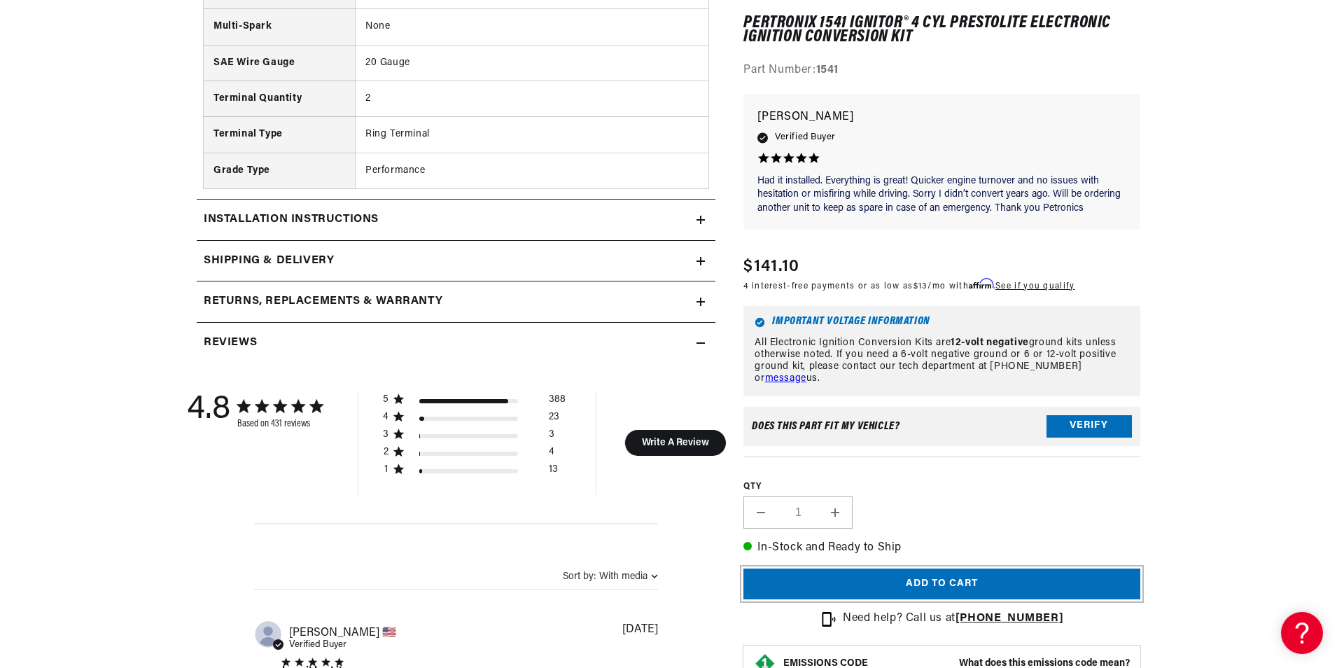
click at [1022, 576] on button "Add to cart" at bounding box center [942, 585] width 397 height 32
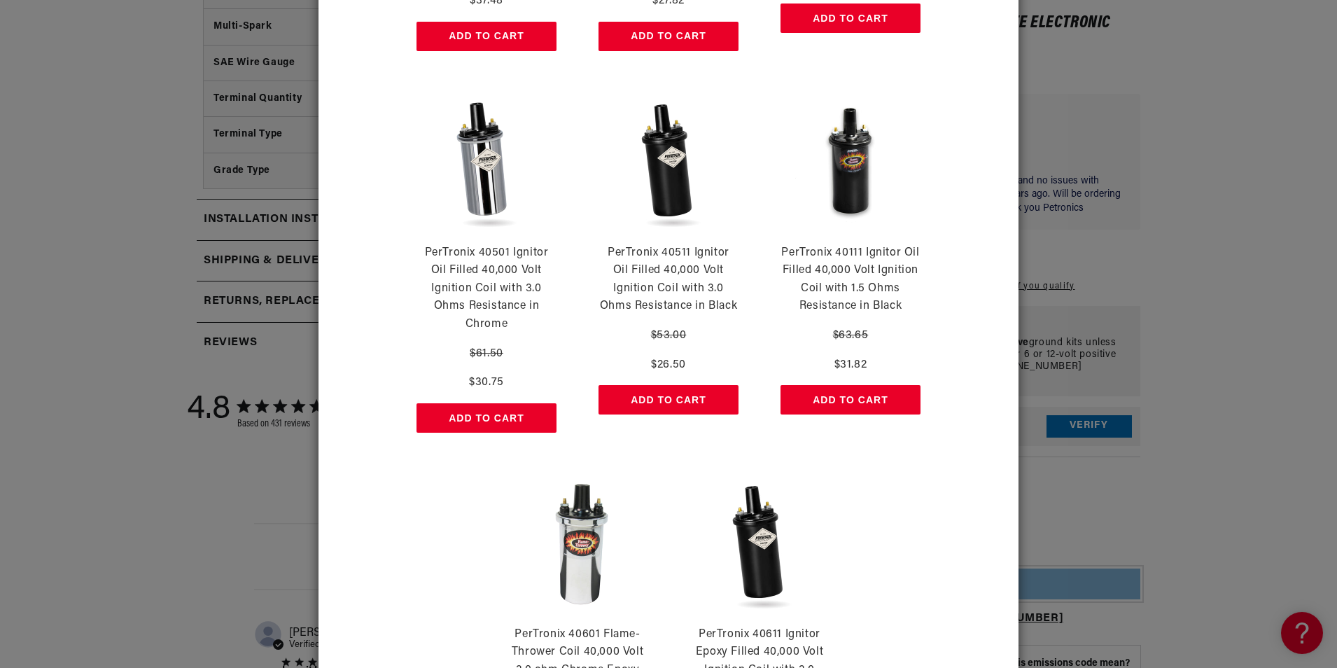
scroll to position [490, 0]
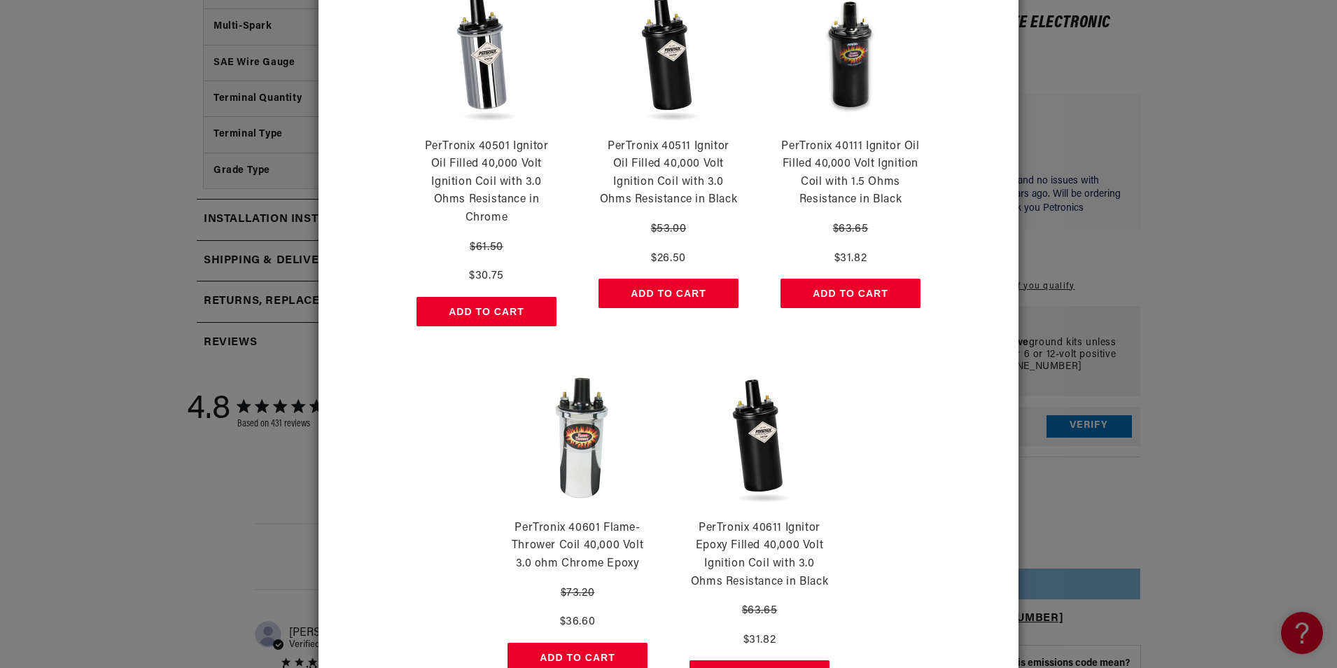
click at [244, 517] on div "Purchase any Ignitor, Get 50% Off a Matching Canister Coil PerTronix 40101 Igni…" at bounding box center [668, 334] width 1337 height 668
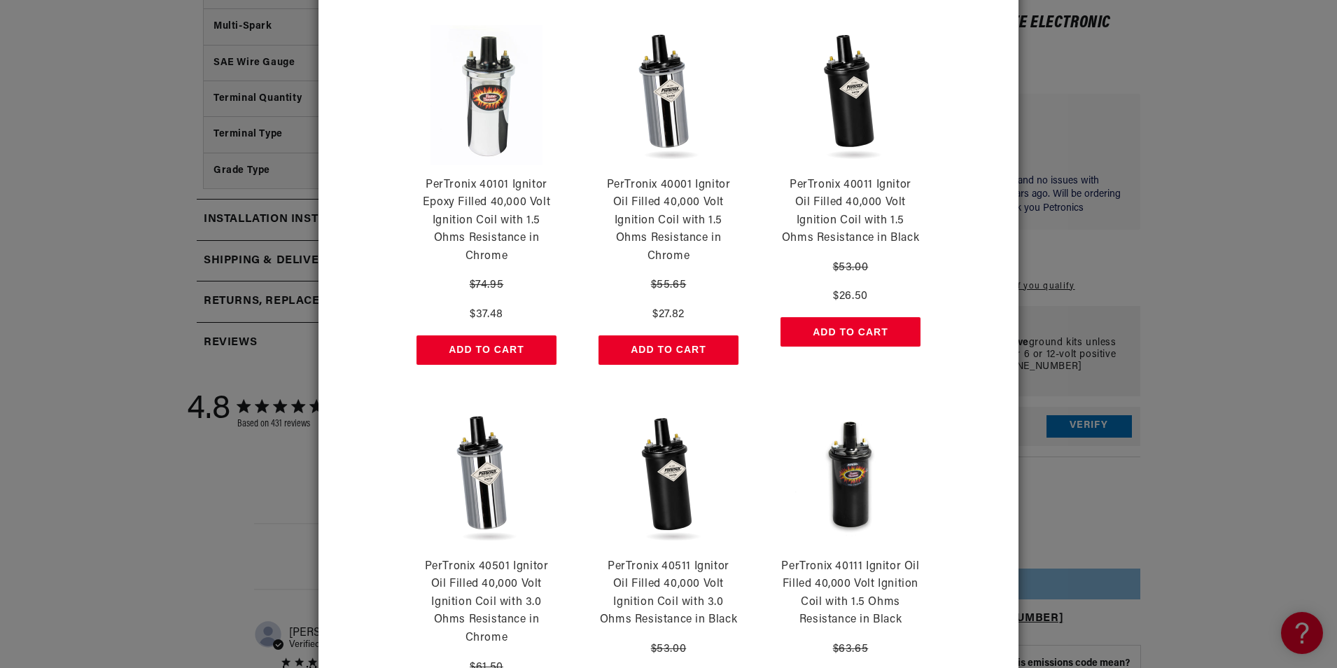
scroll to position [0, 1114]
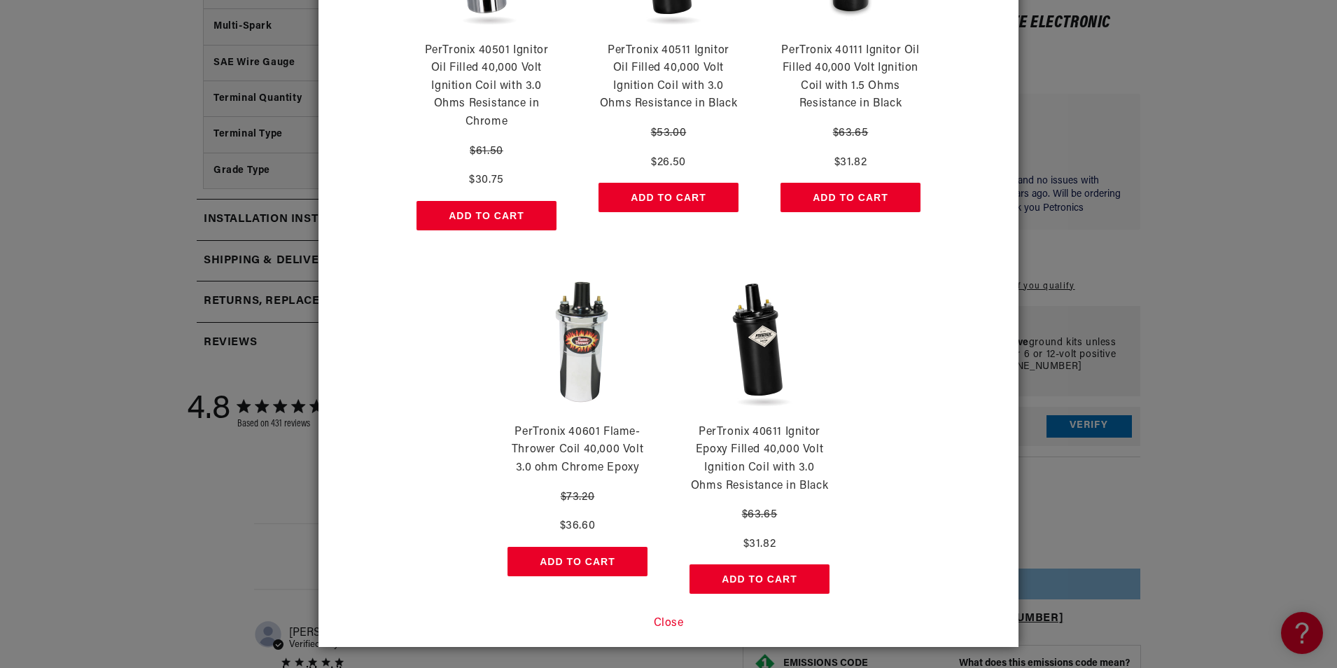
click at [676, 621] on button "Close" at bounding box center [669, 624] width 30 height 18
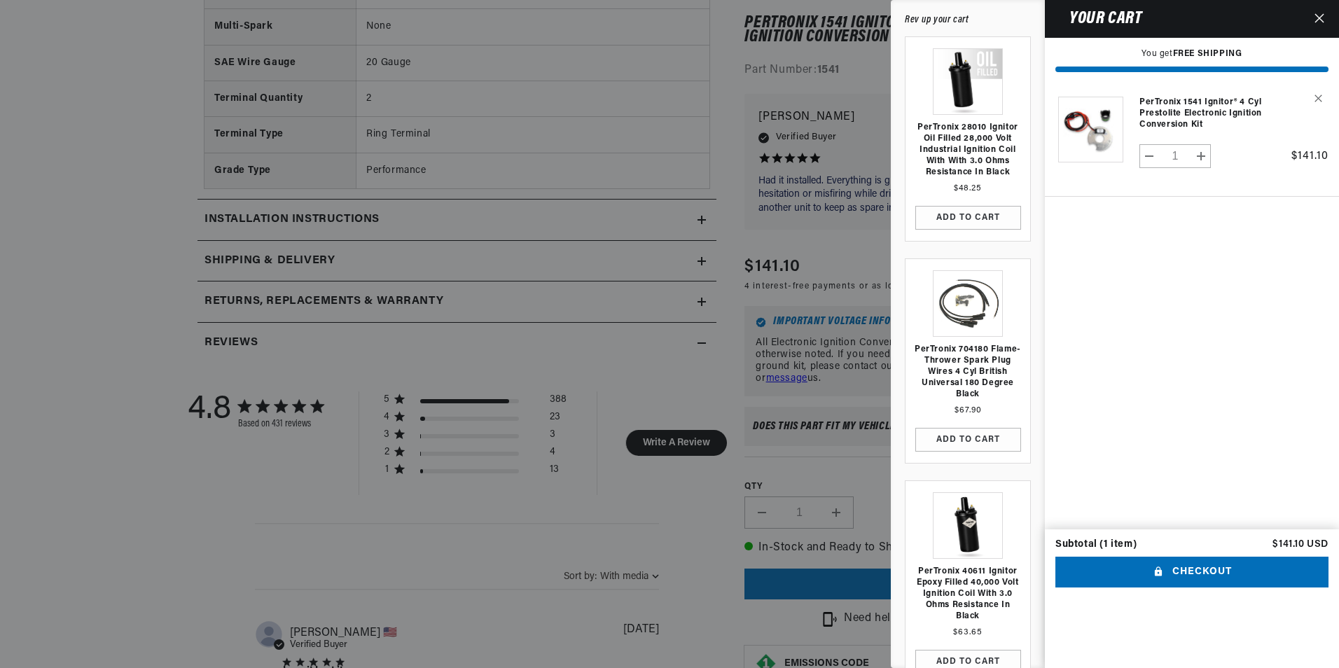
click at [586, 357] on div at bounding box center [669, 334] width 1339 height 668
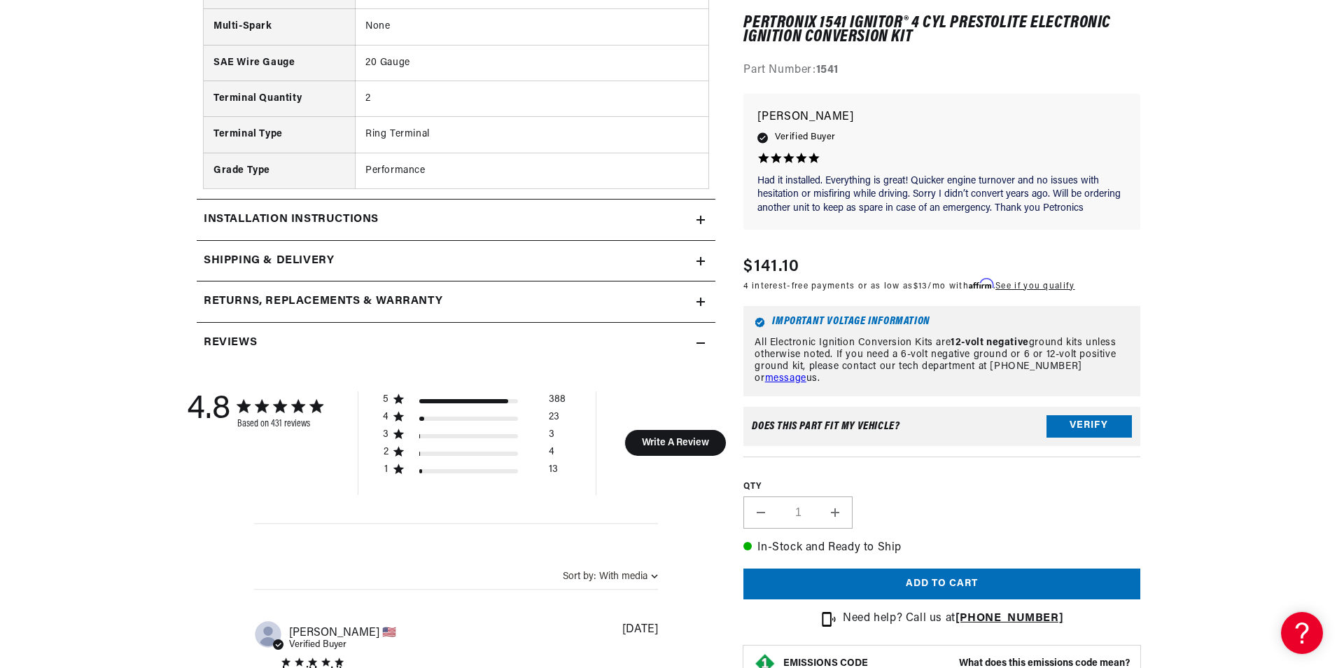
click at [693, 215] on div "Installation instructions" at bounding box center [447, 220] width 500 height 18
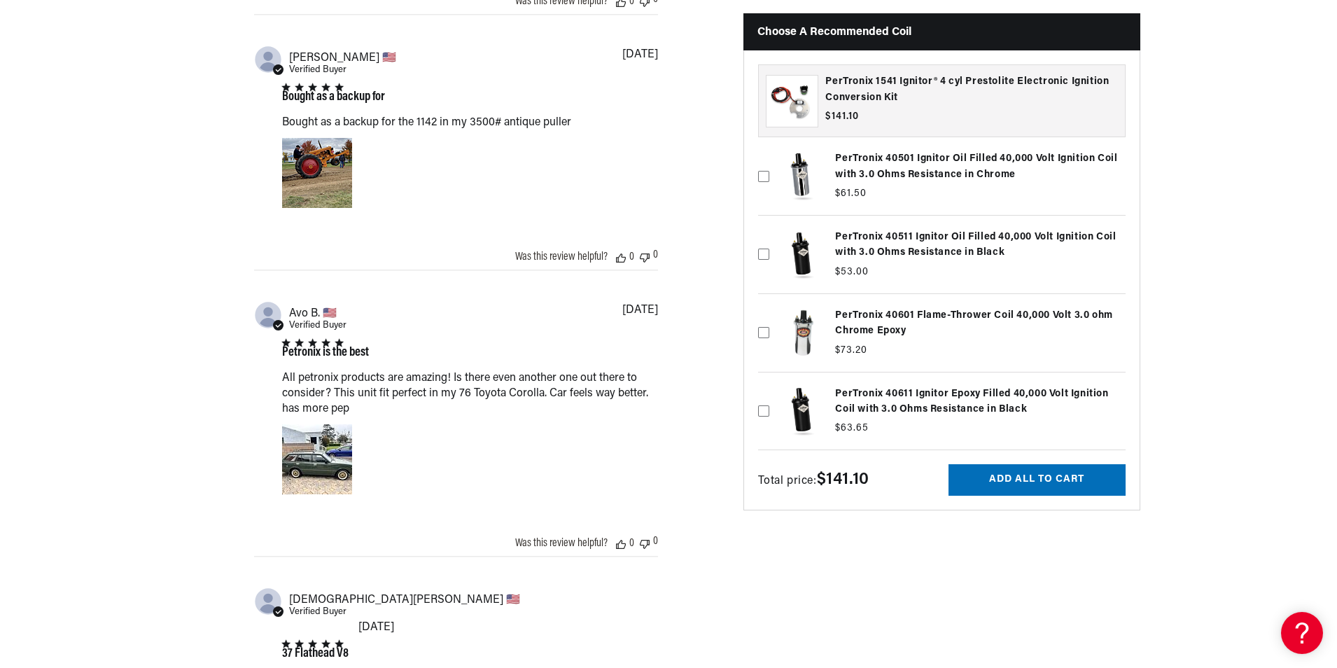
scroll to position [0, 239]
click at [765, 405] on icon at bounding box center [763, 410] width 11 height 11
click at [765, 393] on input "checkbox" at bounding box center [763, 387] width 11 height 11
checkbox input "true"
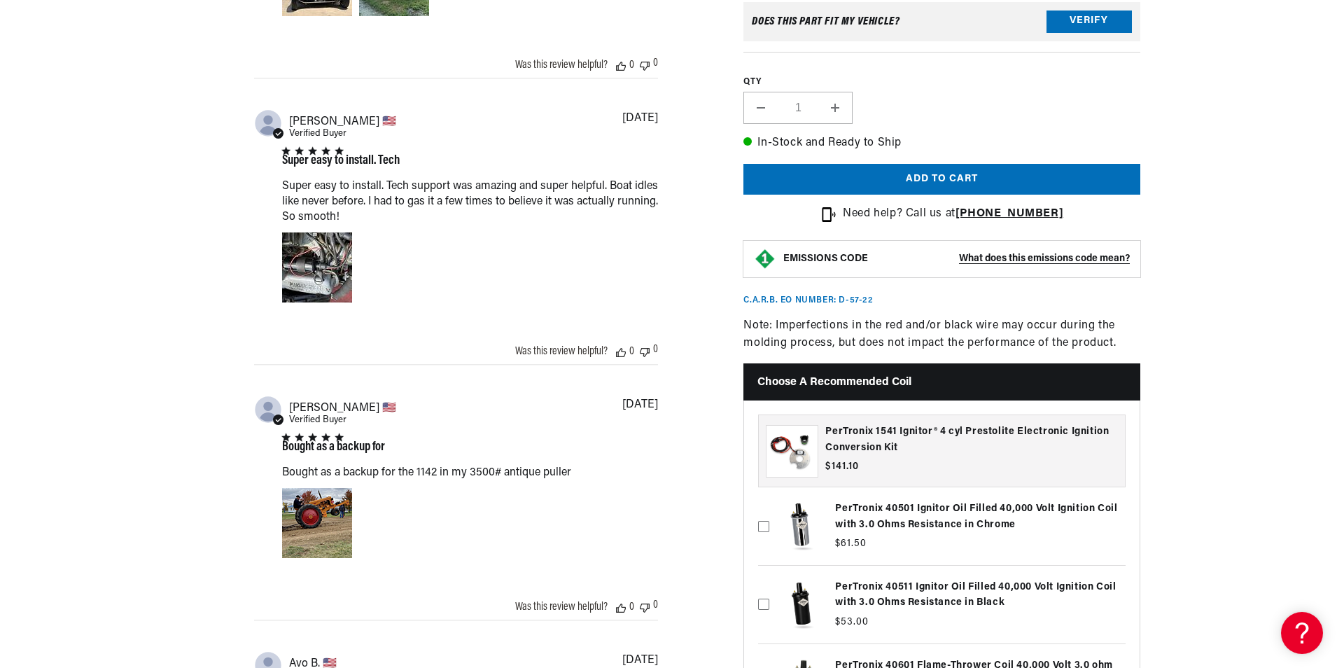
scroll to position [2311, 0]
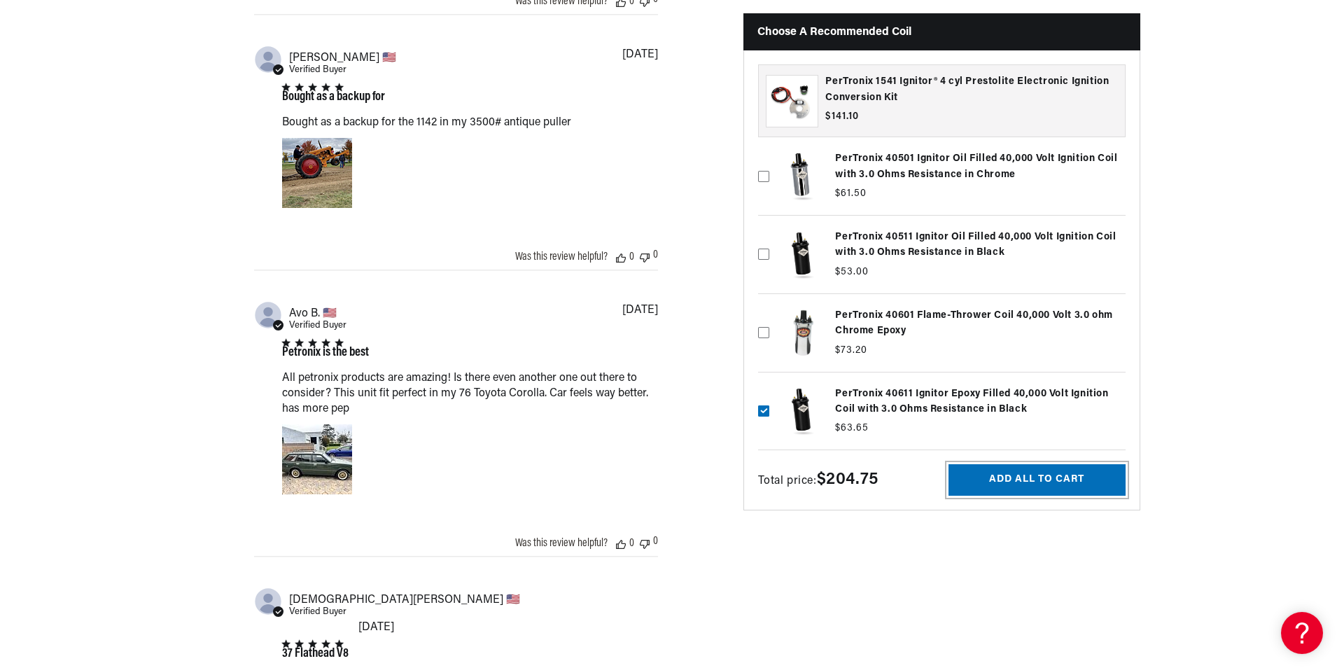
click at [1010, 469] on button "Add all to cart" at bounding box center [1037, 480] width 177 height 32
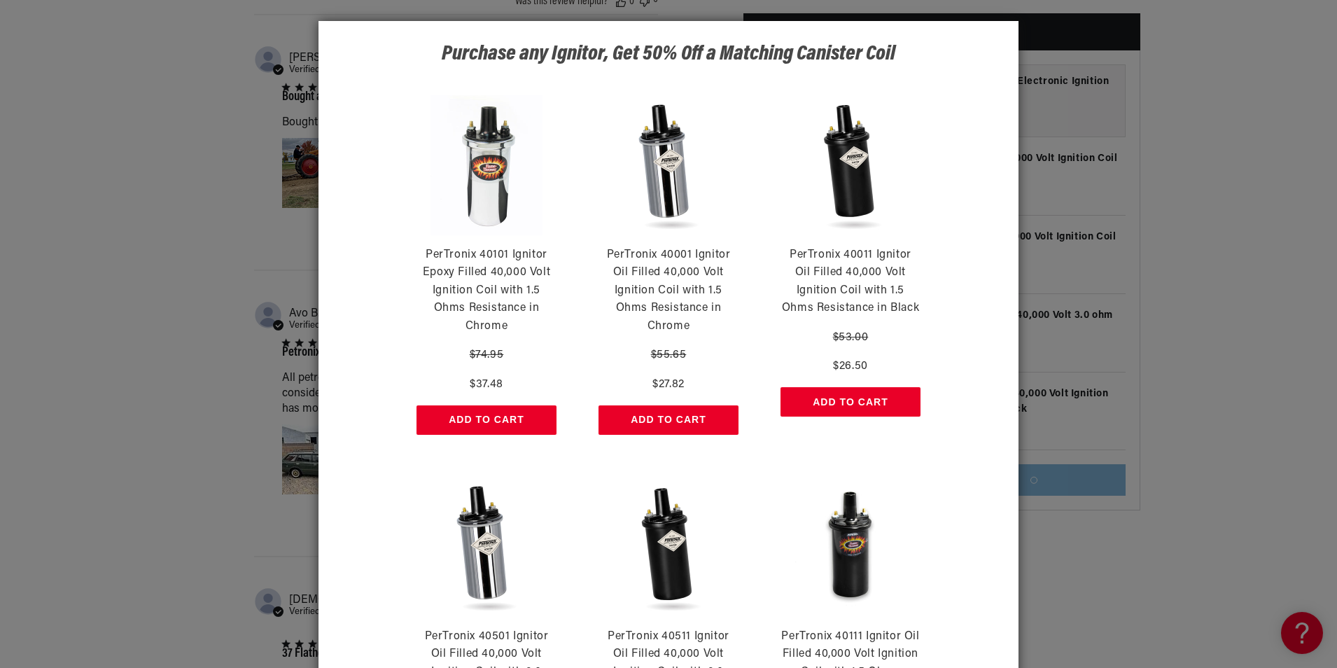
click at [1261, 328] on div "Purchase any Ignitor, Get 50% Off a Matching Canister Coil PerTronix 40101 Igni…" at bounding box center [668, 334] width 1337 height 668
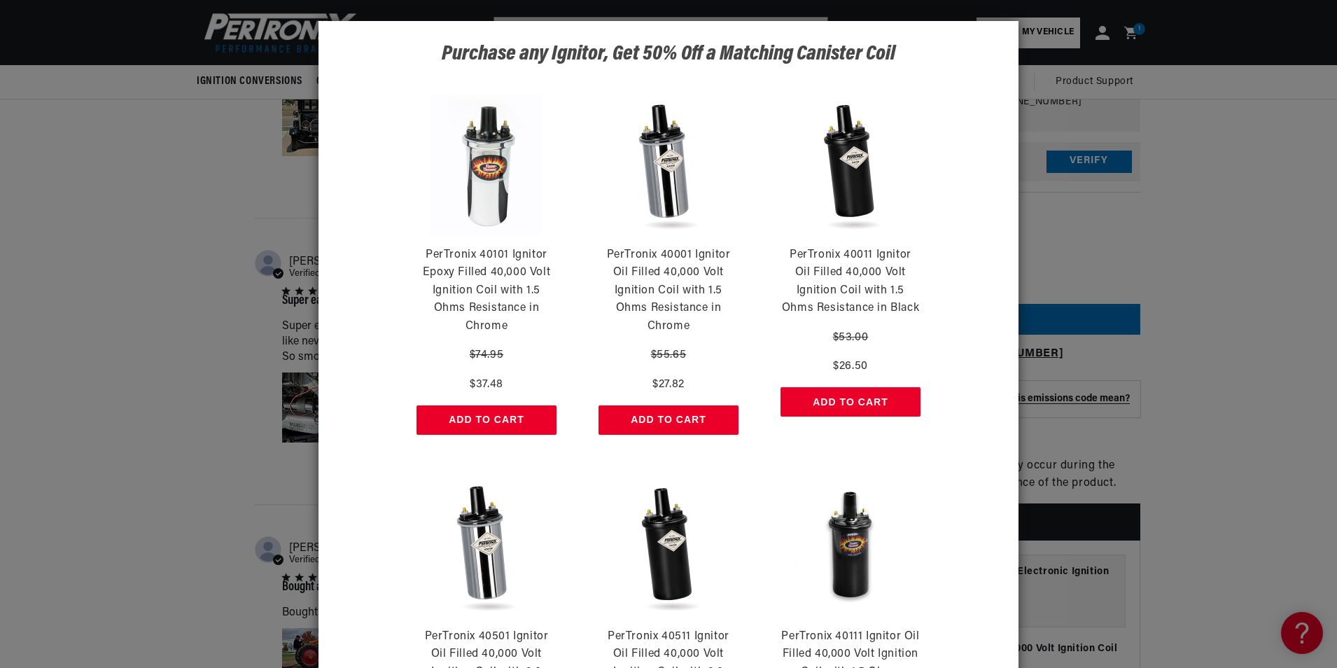
click at [1139, 25] on div "Purchase any Ignitor, Get 50% Off a Matching Canister Coil PerTronix 40101 Igni…" at bounding box center [668, 334] width 1337 height 668
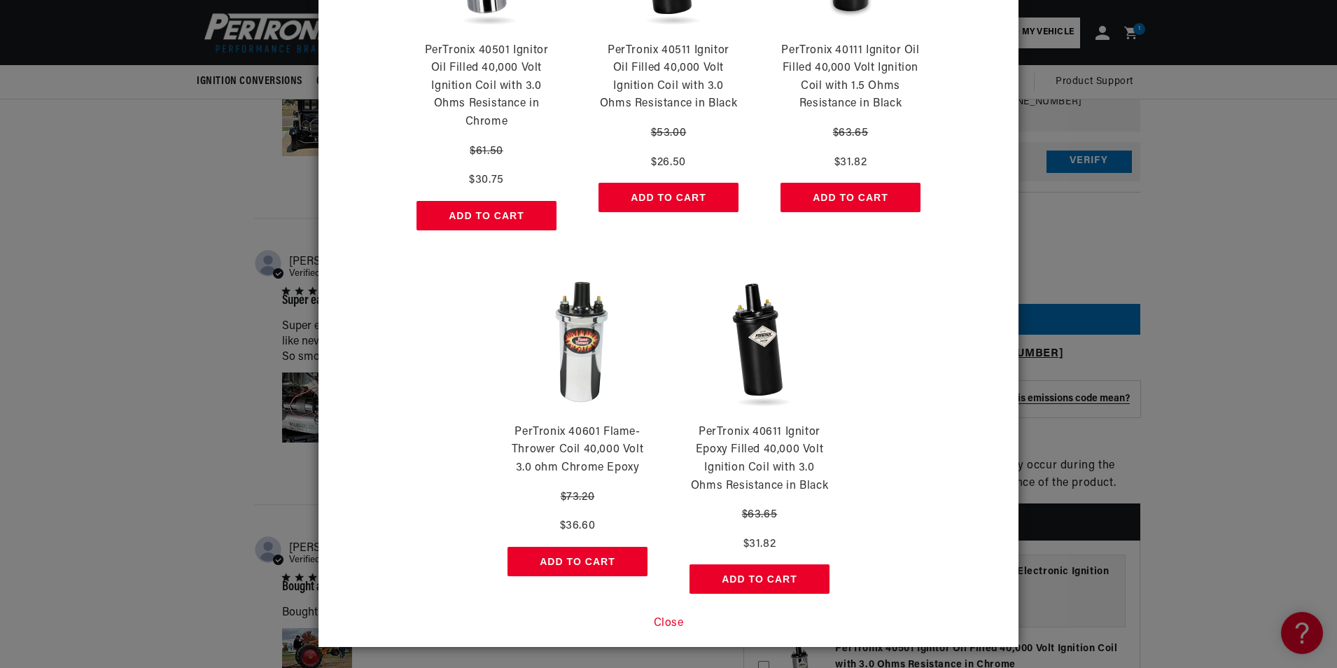
click at [659, 627] on button "Close" at bounding box center [669, 624] width 30 height 18
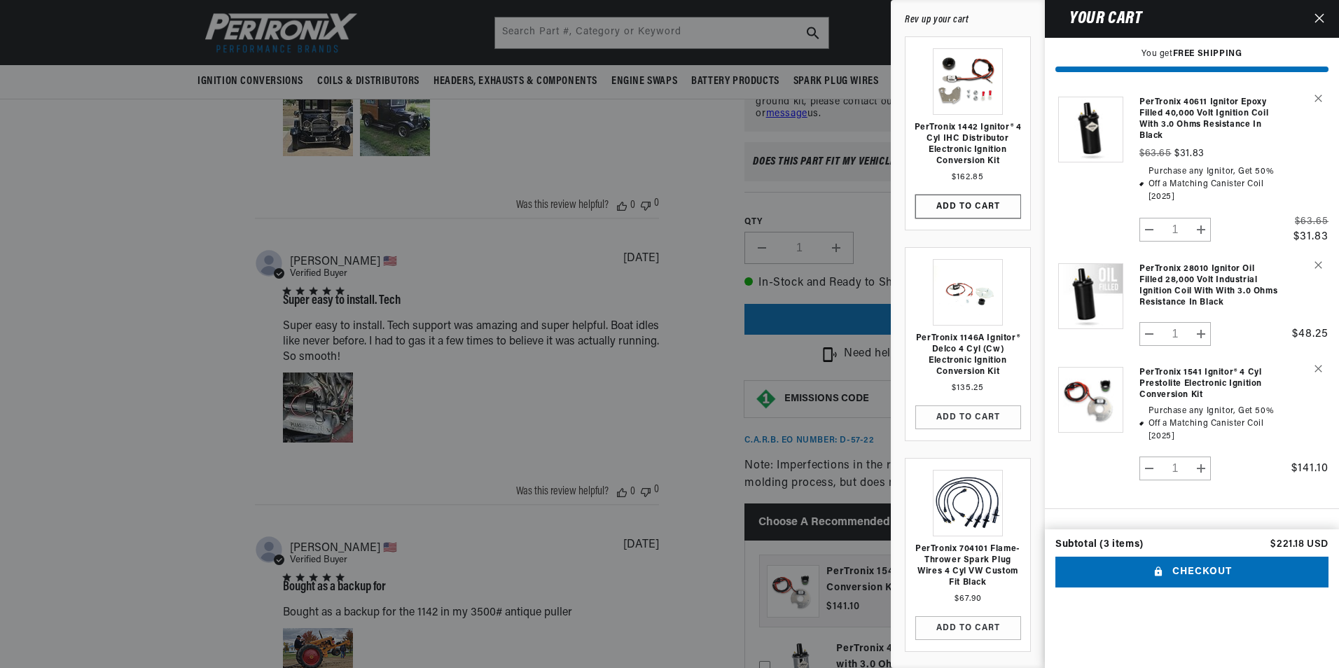
scroll to position [0, 1749]
click at [1316, 267] on icon "Remove PerTronix 28010 Ignitor Oil Filled 28,000 Volt Industrial Ignition Coil …" at bounding box center [1318, 265] width 8 height 8
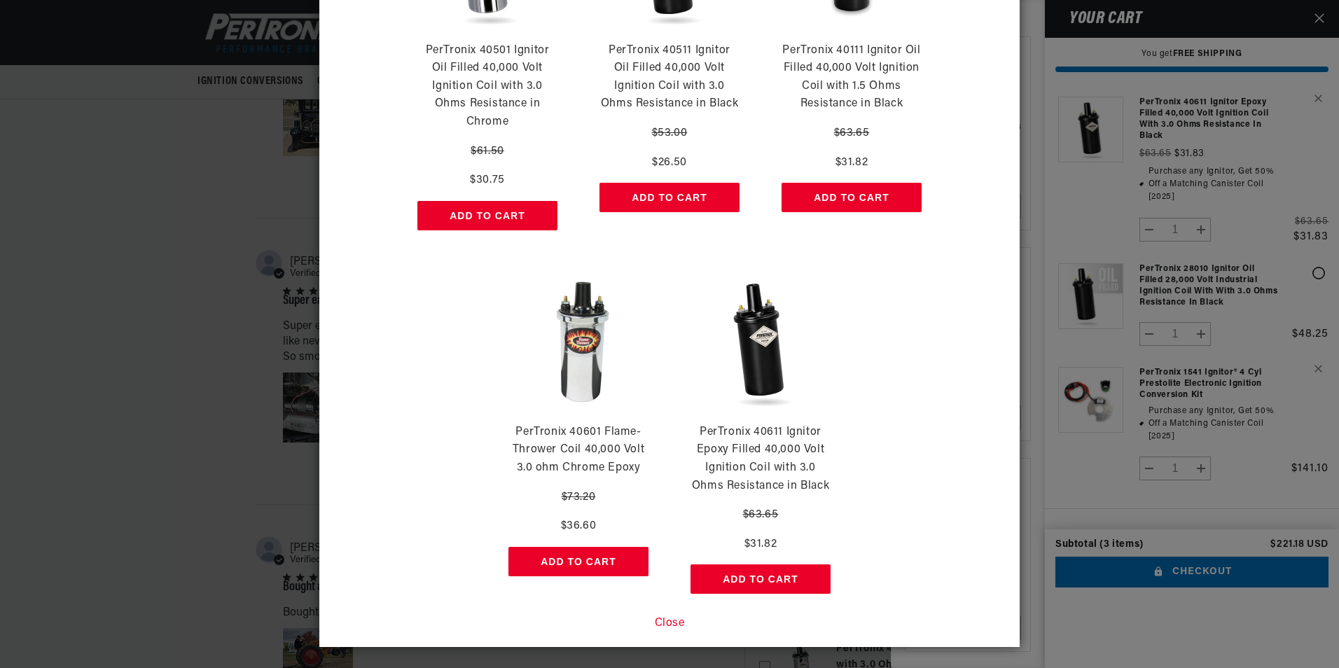
scroll to position [0, 0]
click at [661, 620] on button "Close" at bounding box center [670, 624] width 30 height 18
